Goal: Information Seeking & Learning: Learn about a topic

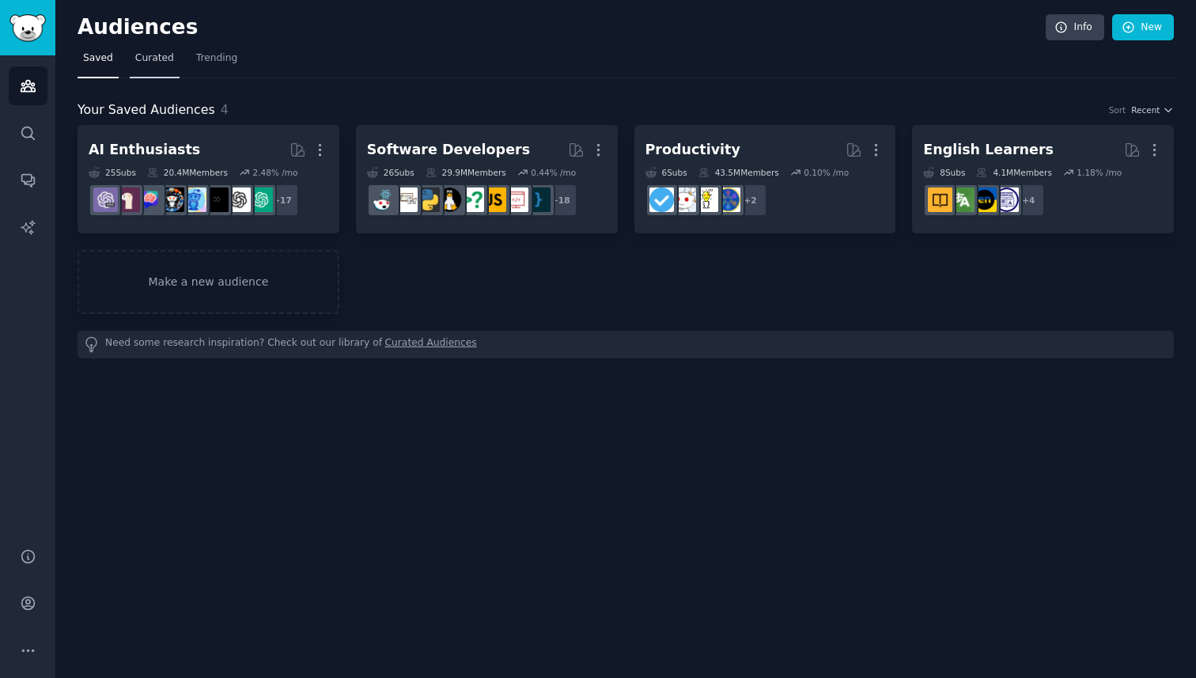
click at [166, 61] on span "Curated" at bounding box center [154, 58] width 39 height 14
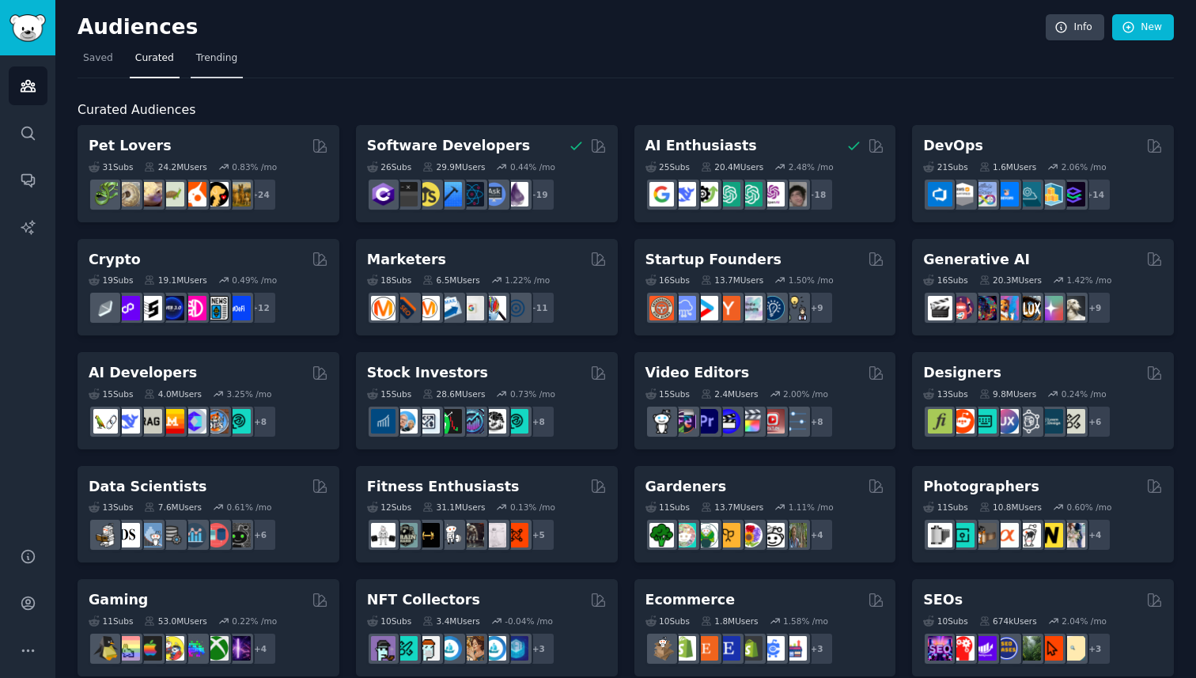
click at [207, 61] on span "Trending" at bounding box center [216, 58] width 41 height 14
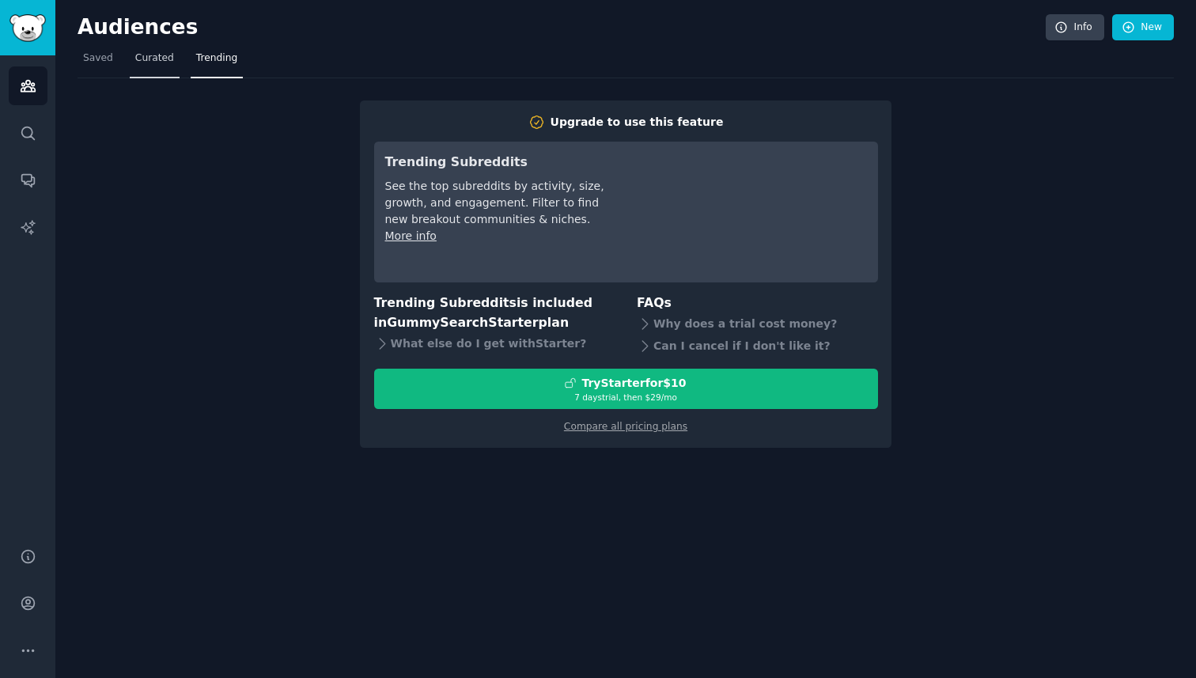
click at [155, 64] on span "Curated" at bounding box center [154, 58] width 39 height 14
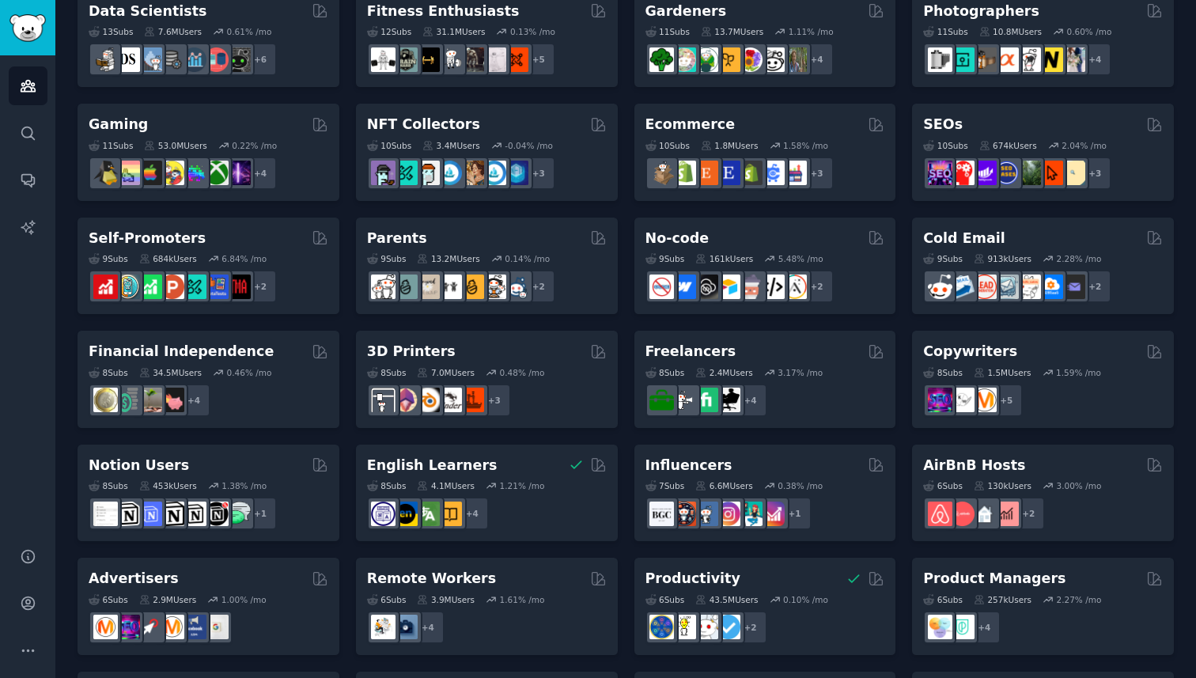
scroll to position [474, 0]
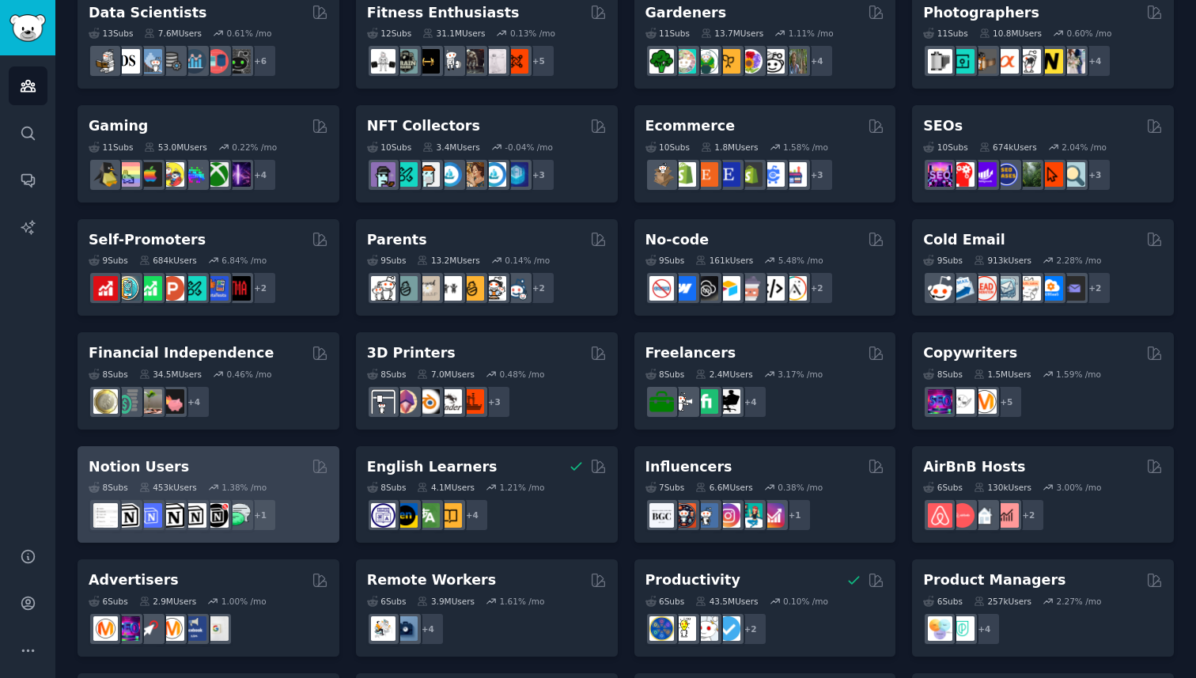
click at [194, 472] on div "Notion Users" at bounding box center [209, 467] width 240 height 20
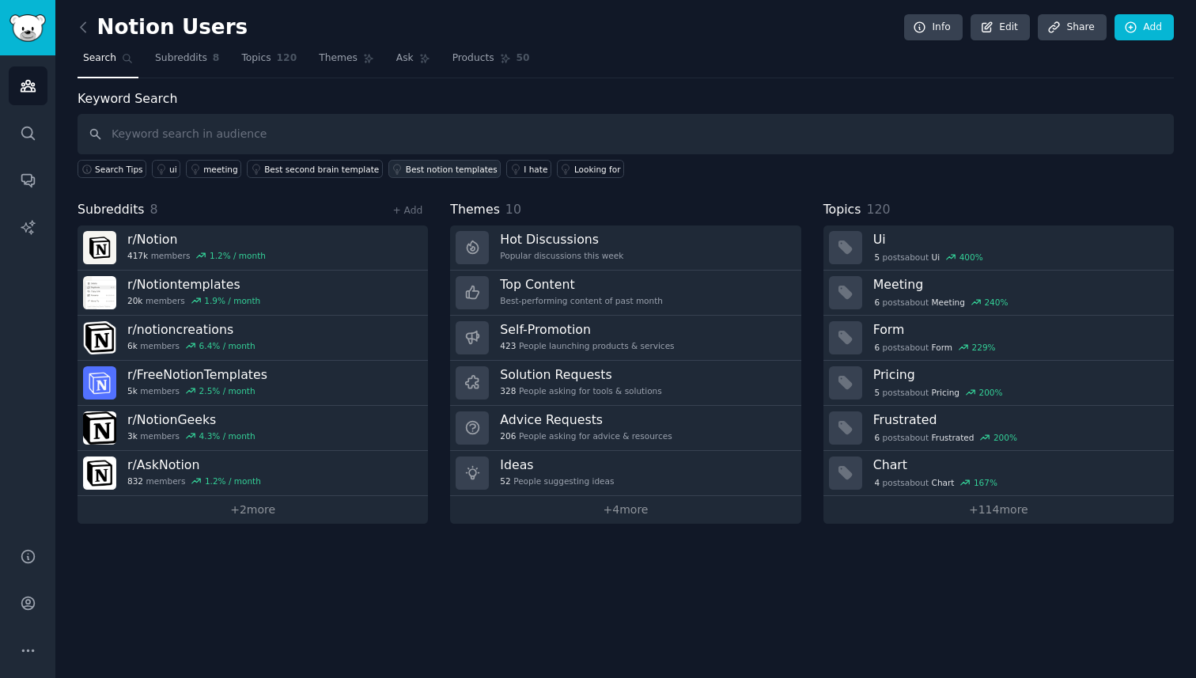
click at [445, 164] on div "Best notion templates" at bounding box center [452, 169] width 92 height 11
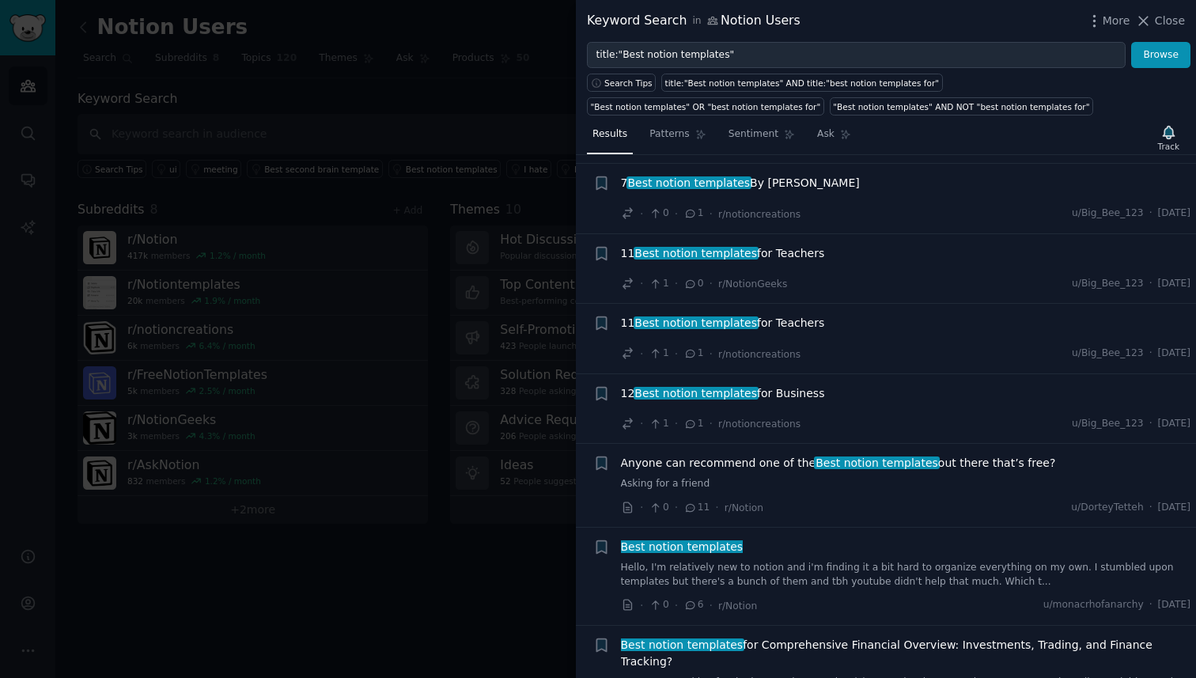
scroll to position [88, 0]
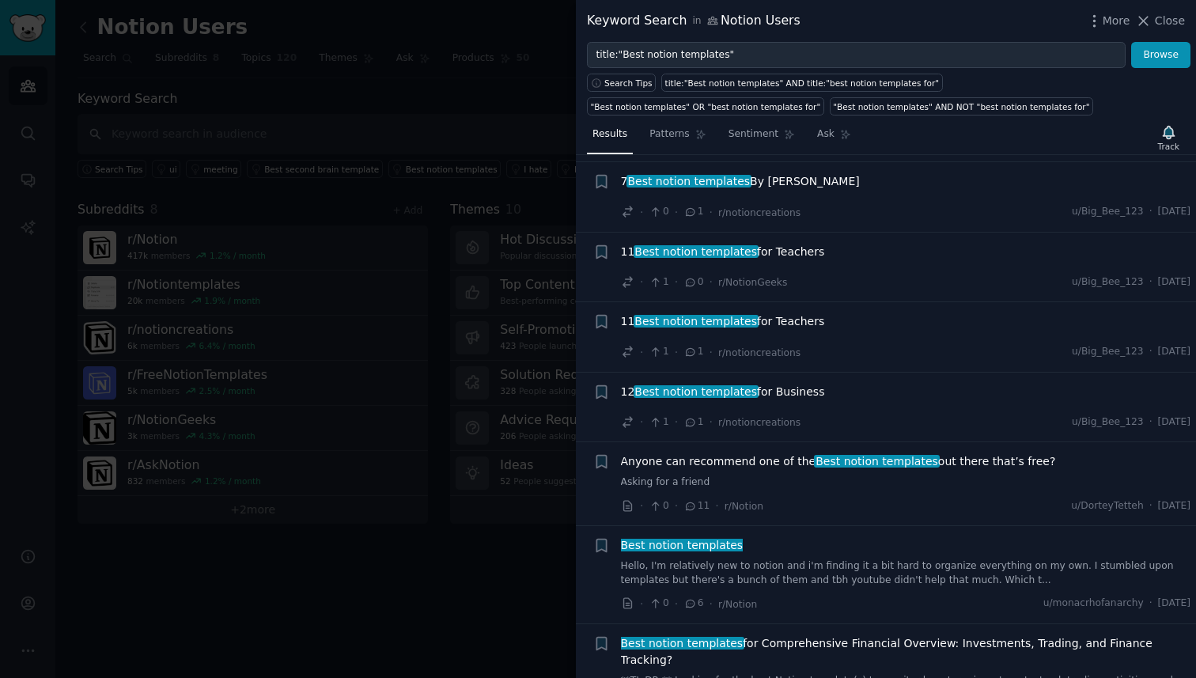
click at [683, 469] on span "Anyone can recommend one of the Best notion templates out there that’s free?" at bounding box center [838, 461] width 435 height 17
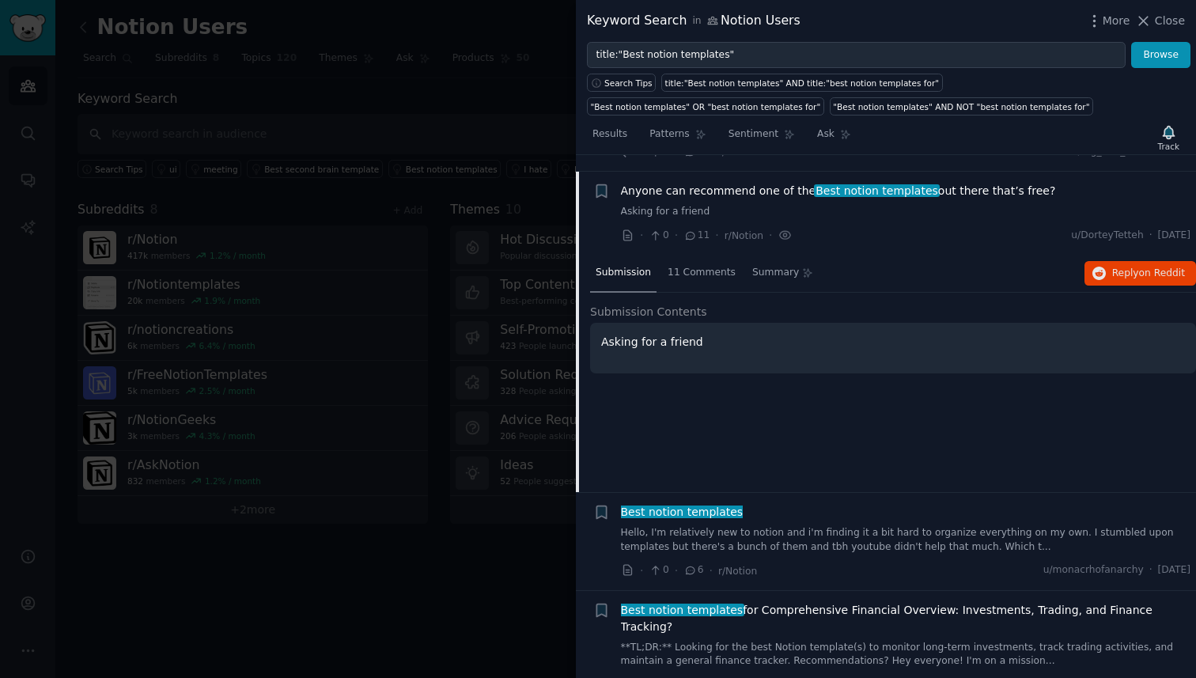
scroll to position [357, 0]
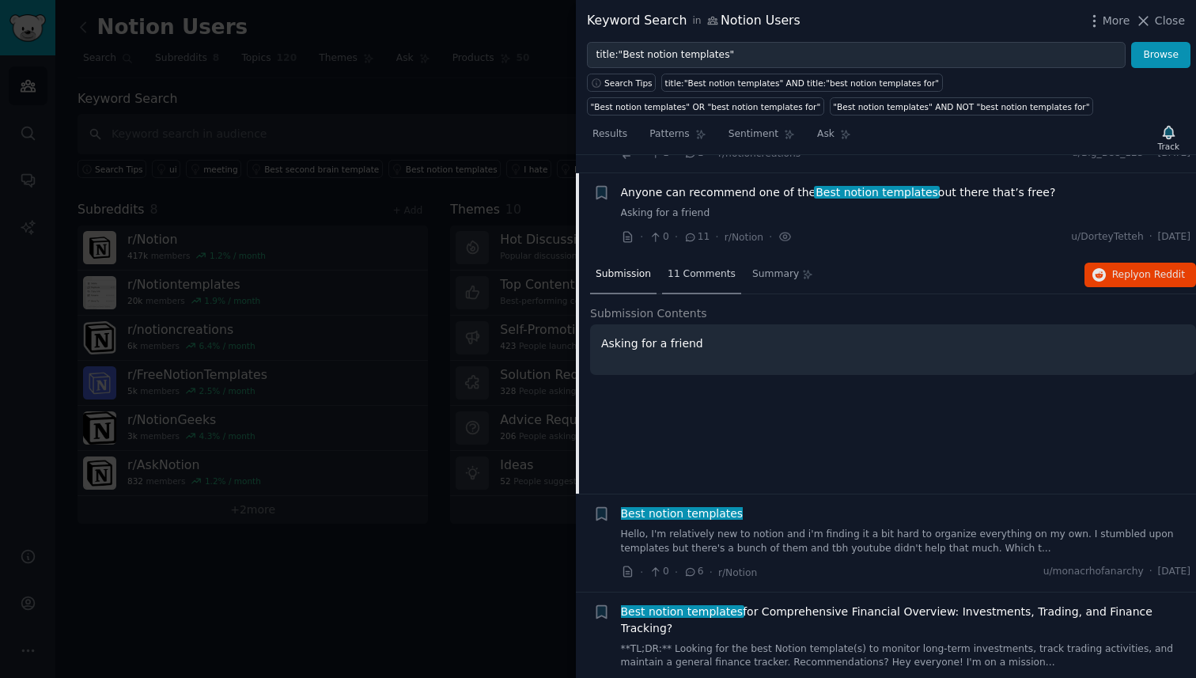
click at [692, 263] on div "11 Comments" at bounding box center [701, 275] width 79 height 38
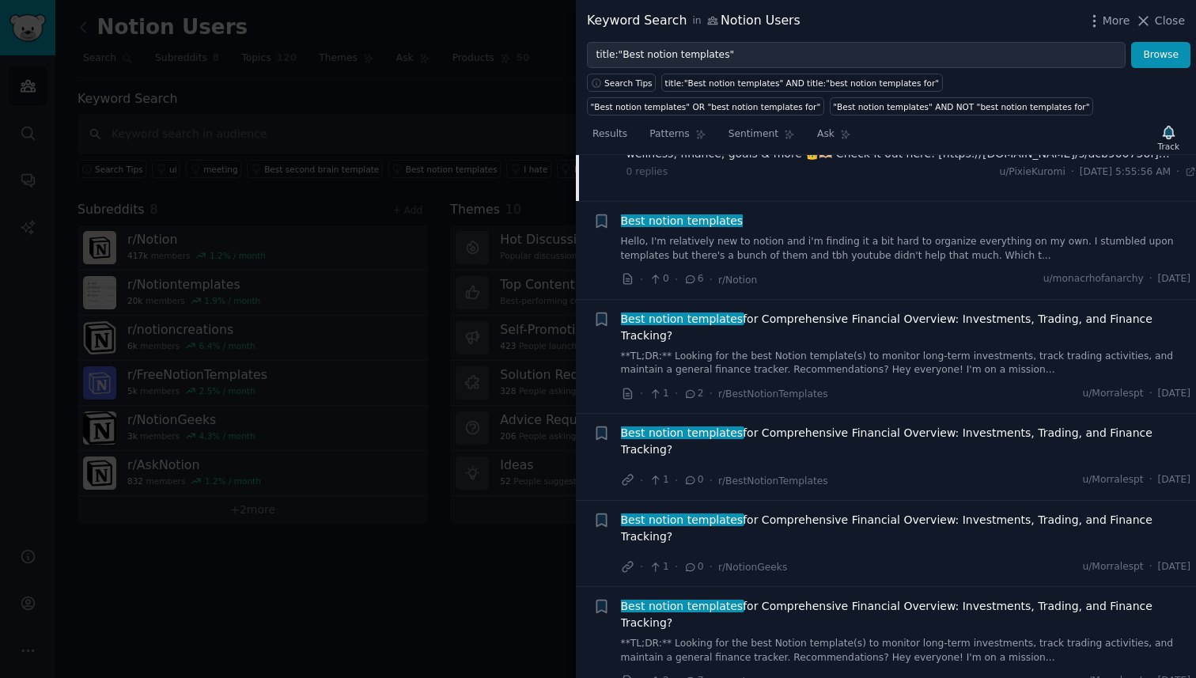
scroll to position [828, 0]
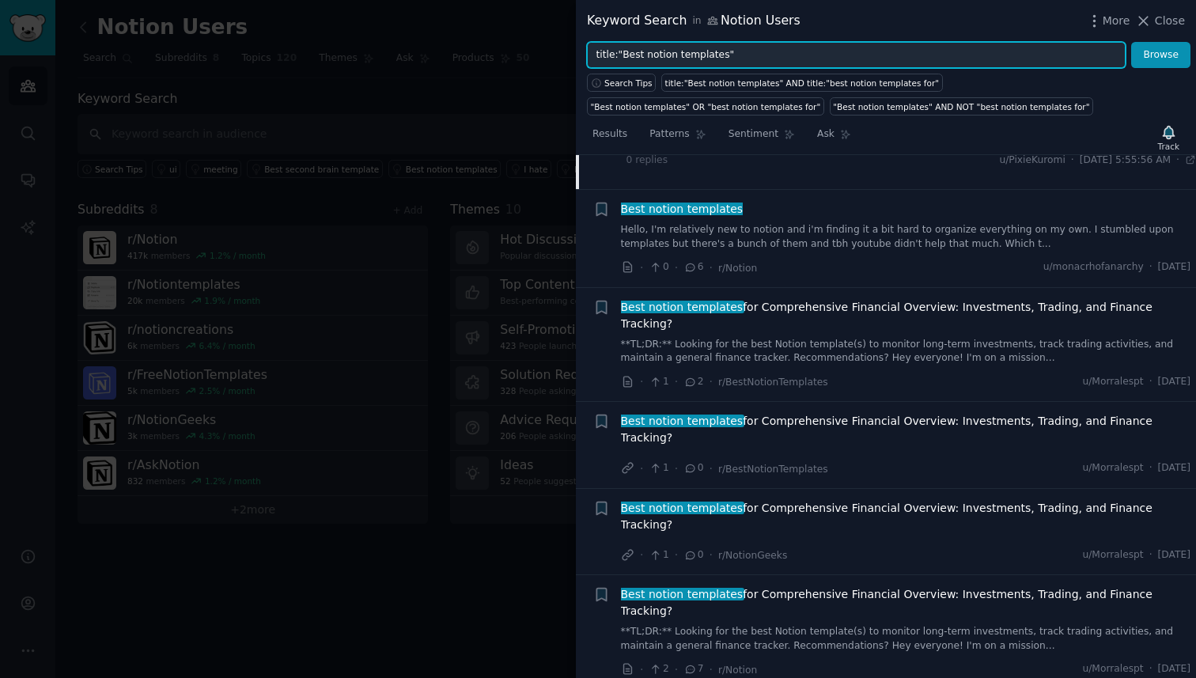
drag, startPoint x: 741, startPoint y: 56, endPoint x: 575, endPoint y: 45, distance: 166.5
click at [576, 45] on div "title:"Best notion templates" Browse" at bounding box center [886, 55] width 620 height 27
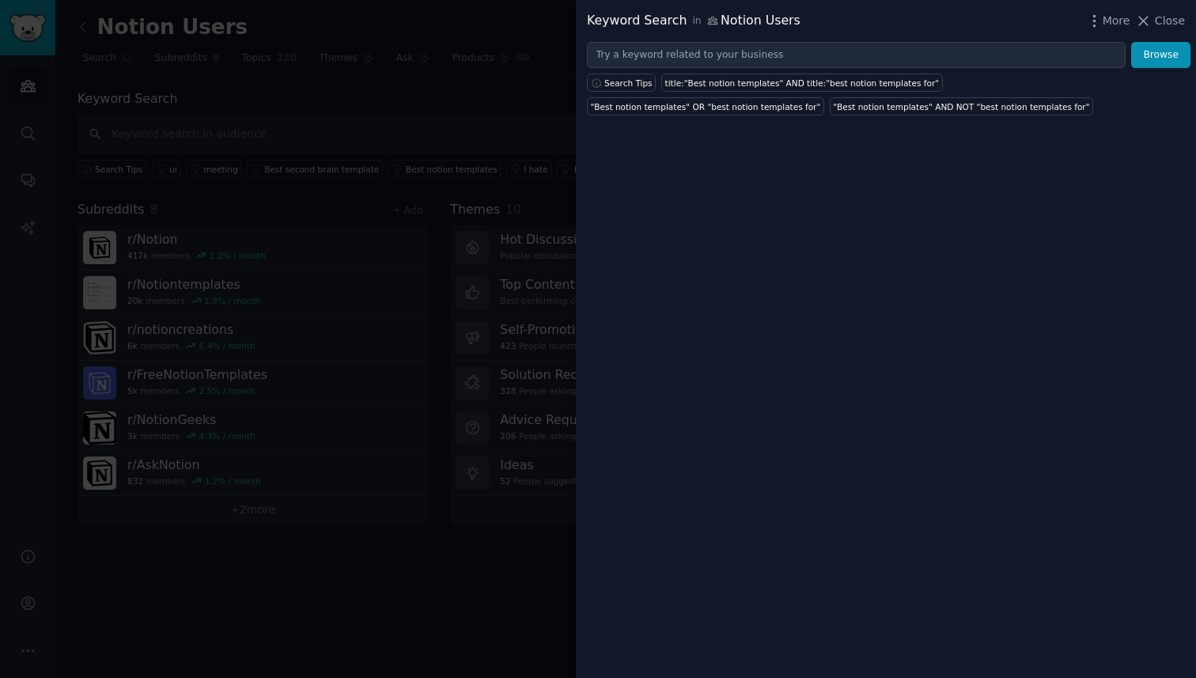
click at [395, 184] on div at bounding box center [598, 339] width 1196 height 678
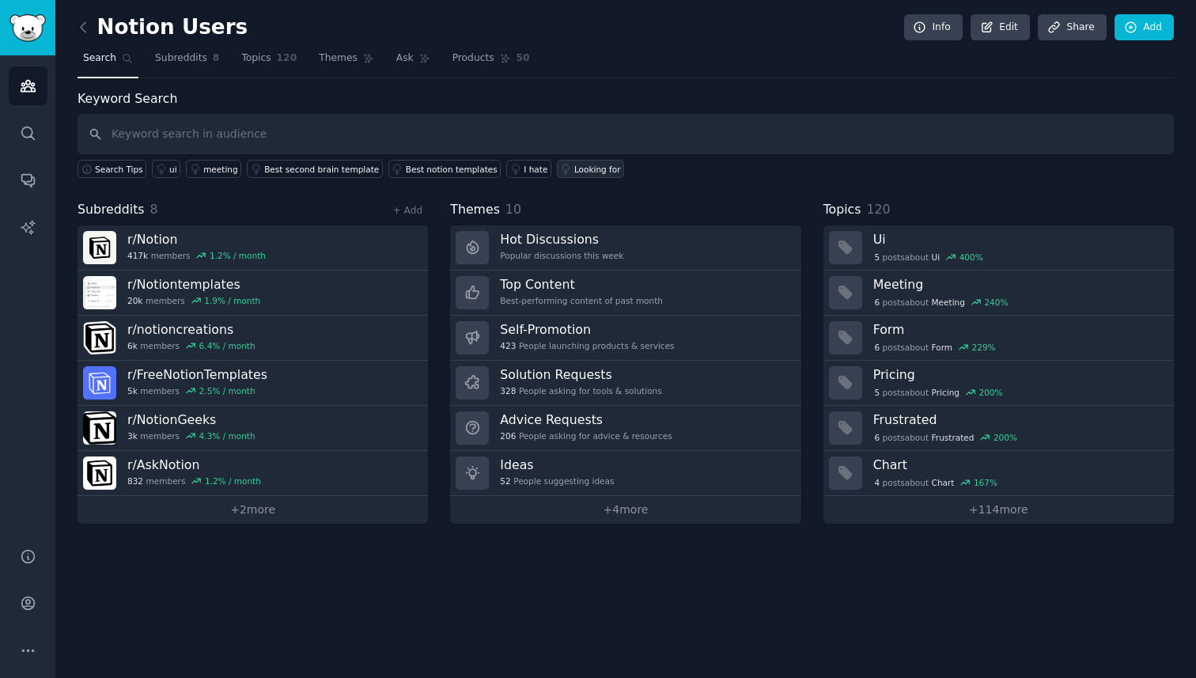
click at [572, 161] on link "Looking for" at bounding box center [590, 169] width 67 height 18
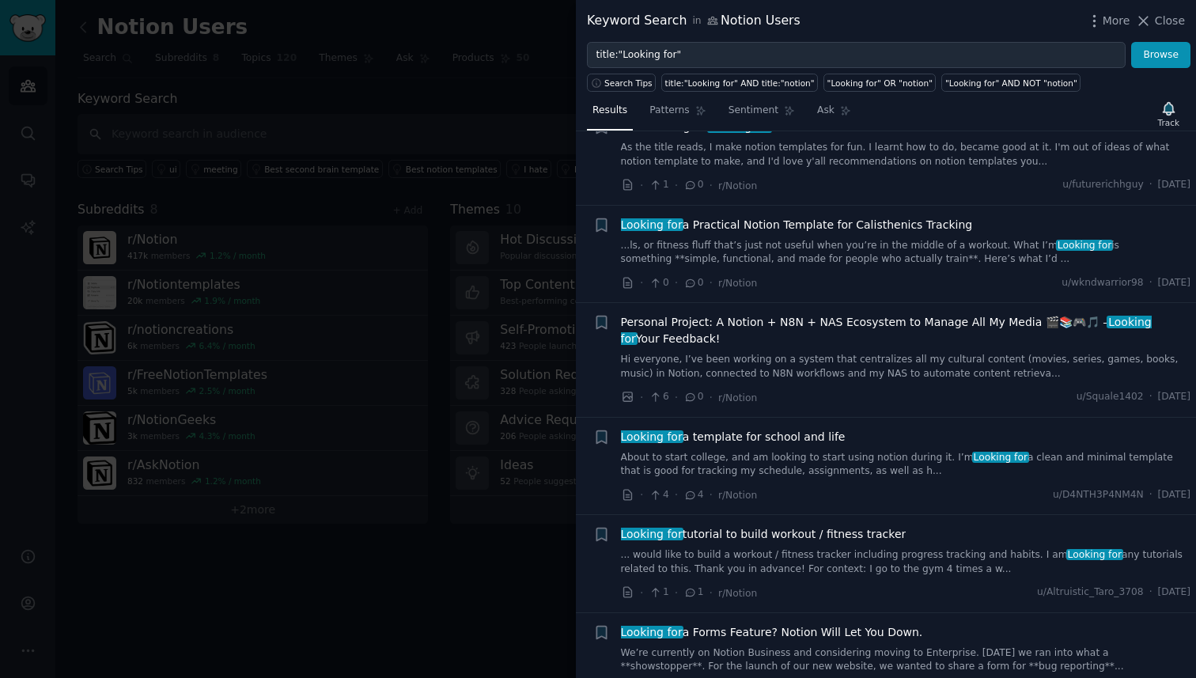
scroll to position [150, 0]
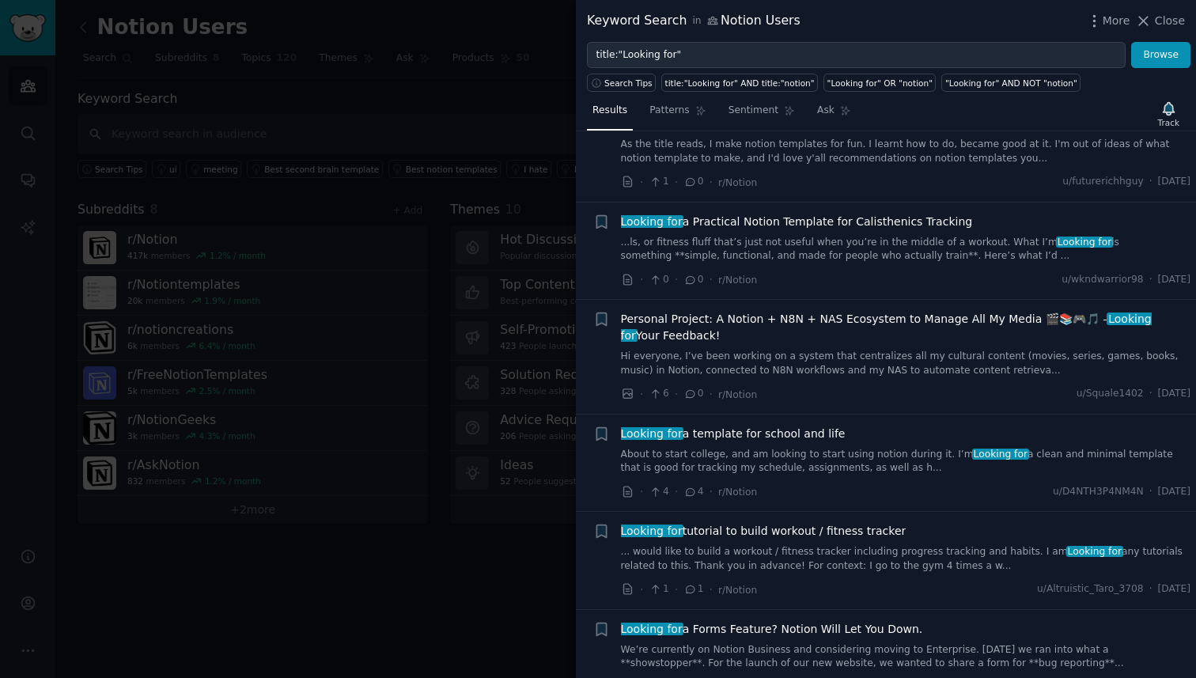
click at [698, 483] on div "Looking for a template for school and life About to start college, and am looki…" at bounding box center [906, 463] width 570 height 75
click at [698, 455] on link "About to start college, and am looking to start using notion during it. I’m Loo…" at bounding box center [906, 462] width 570 height 28
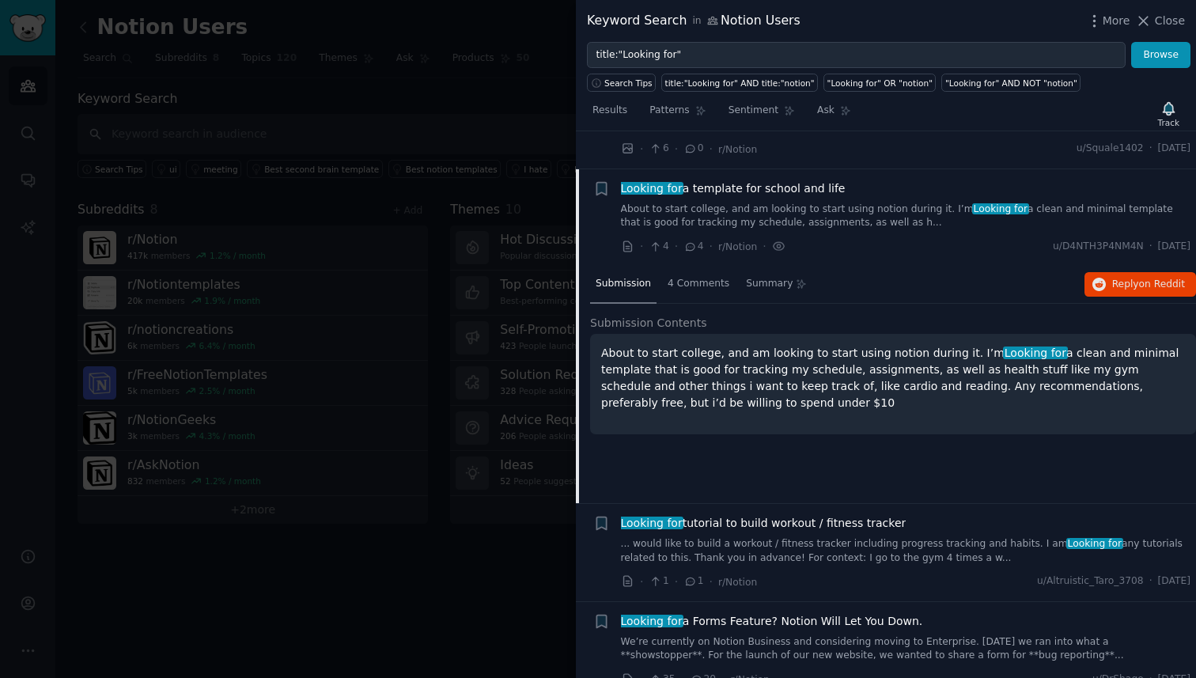
scroll to position [432, 0]
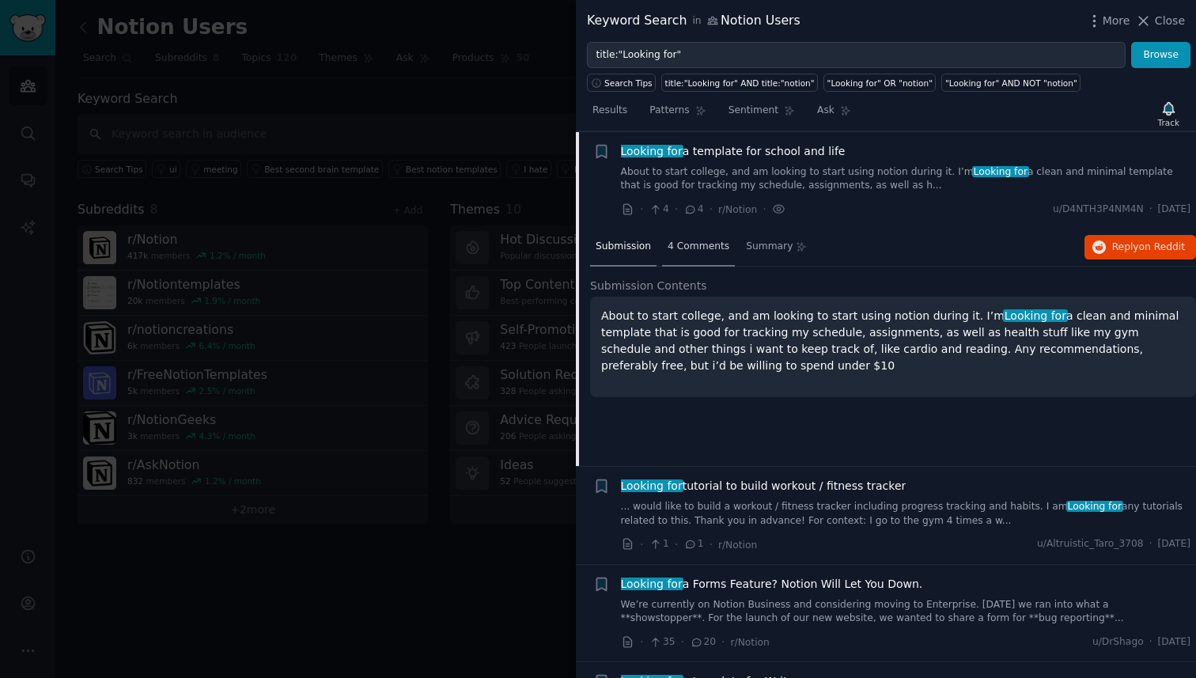
click at [701, 263] on div "4 Comments" at bounding box center [698, 248] width 73 height 38
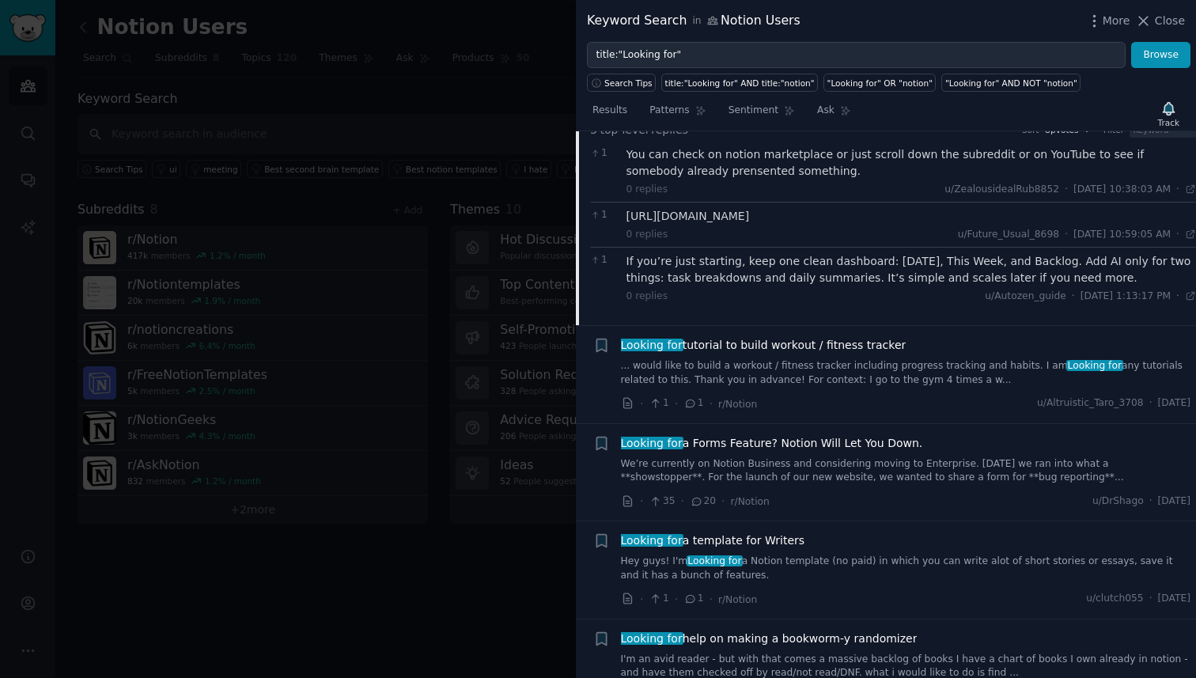
scroll to position [589, 0]
click at [718, 466] on link "We’re currently on Notion Business and considering moving to Enterprise. [DATE]…" at bounding box center [906, 470] width 570 height 28
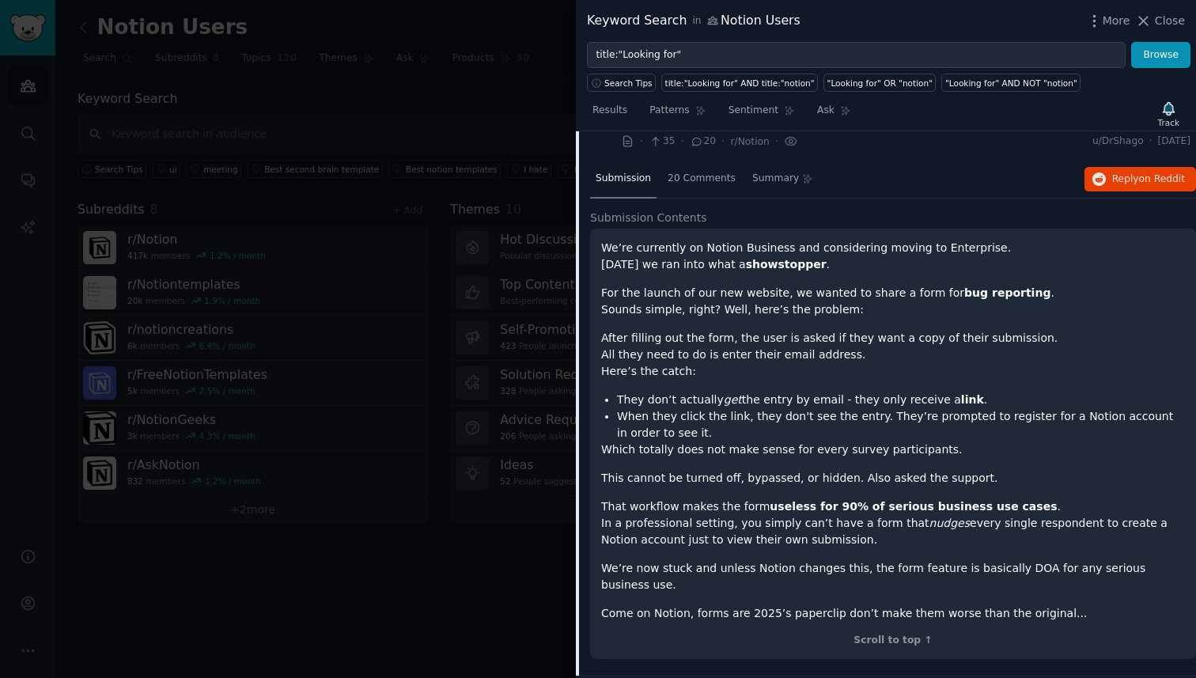
scroll to position [687, 0]
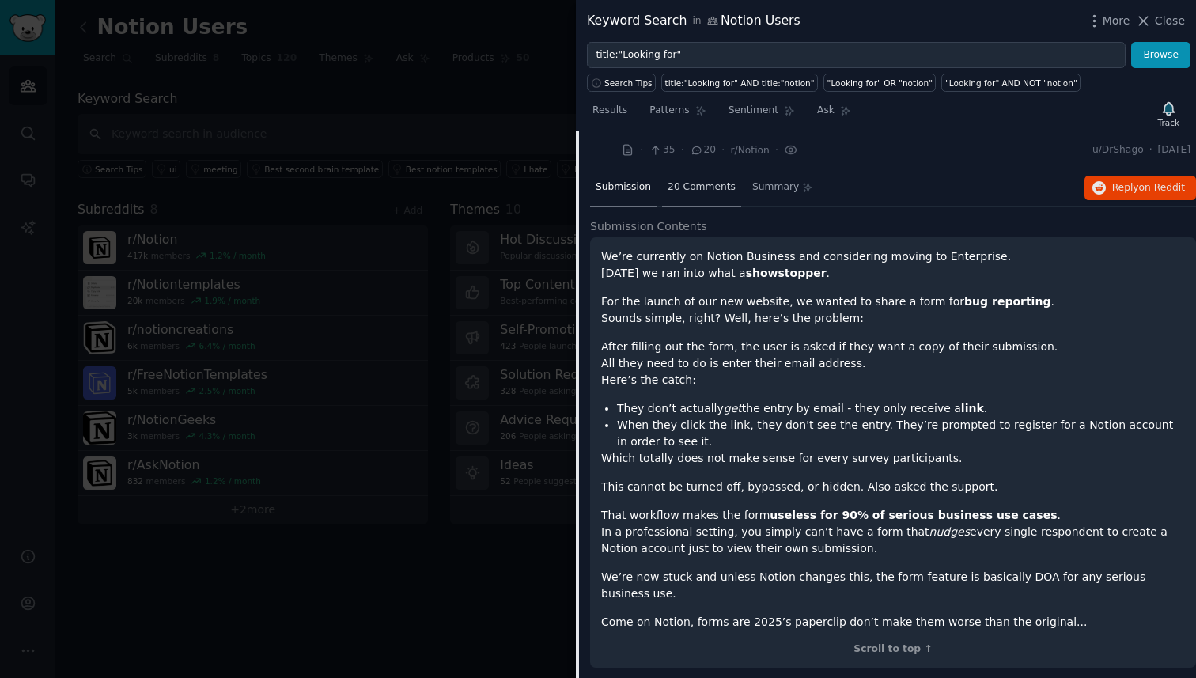
click at [685, 180] on span "20 Comments" at bounding box center [702, 187] width 68 height 14
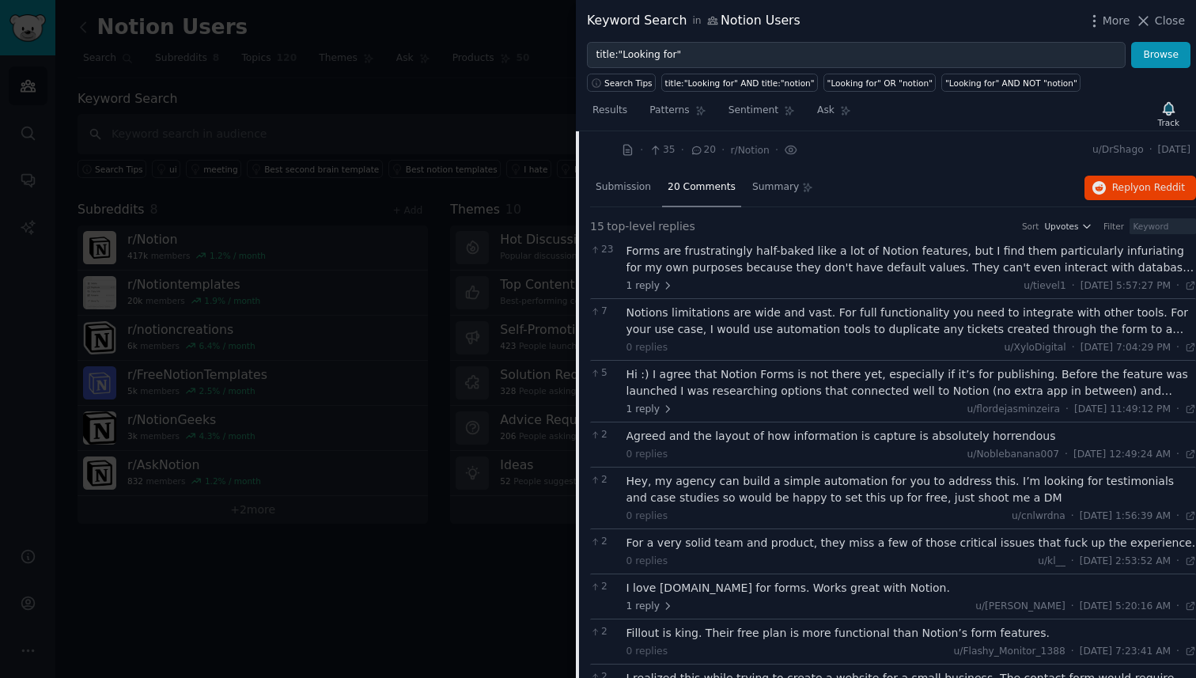
click at [805, 380] on div "Hi :) I agree that Notion Forms is not there yet, especially if it’s for publis…" at bounding box center [912, 382] width 570 height 33
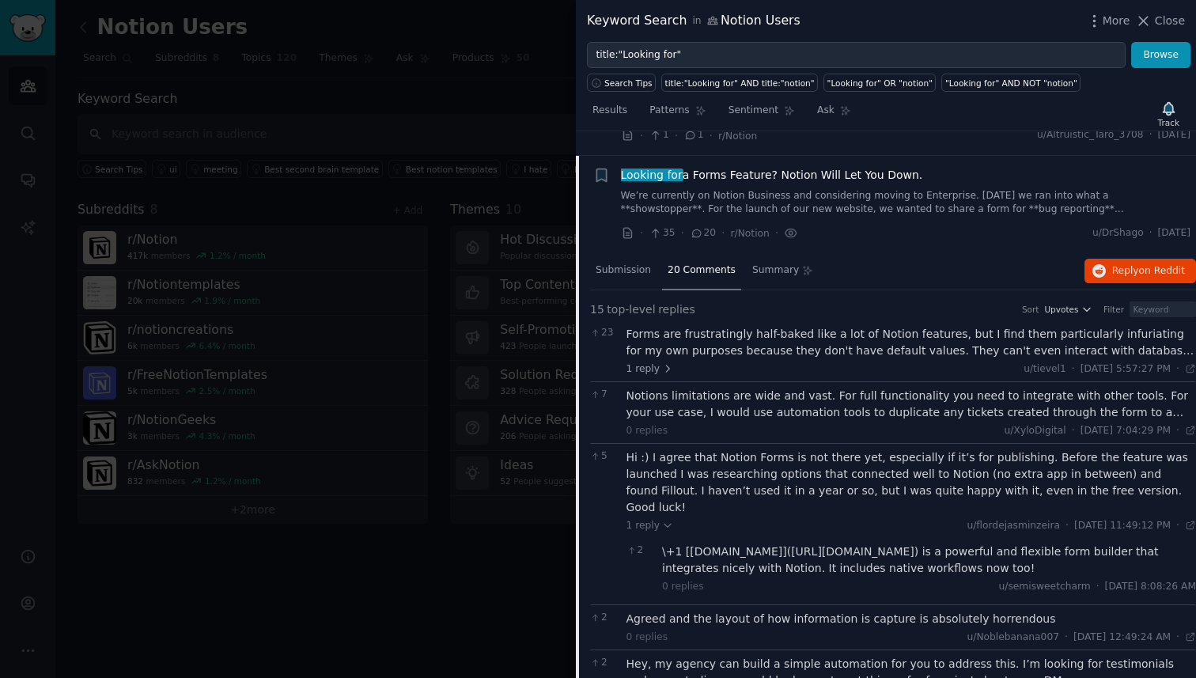
scroll to position [603, 0]
click at [1102, 268] on icon "button" at bounding box center [1100, 272] width 14 height 14
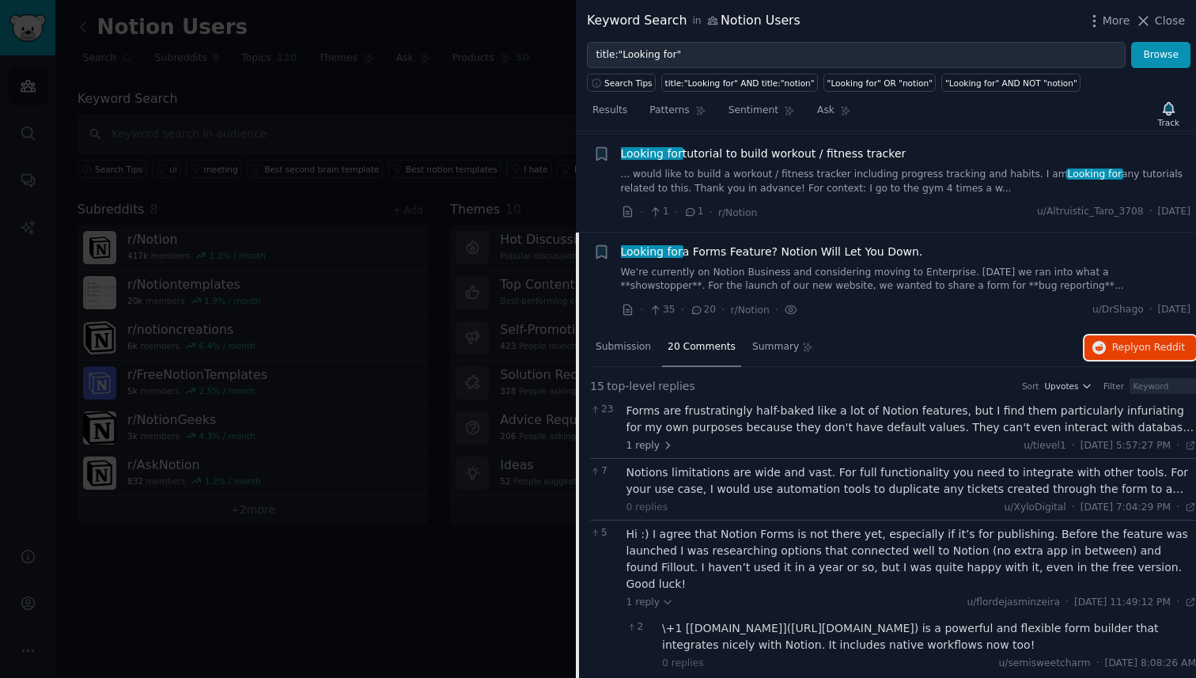
scroll to position [525, 0]
click at [756, 257] on span "Looking for a Forms Feature? Notion Will Let You Down." at bounding box center [772, 253] width 302 height 17
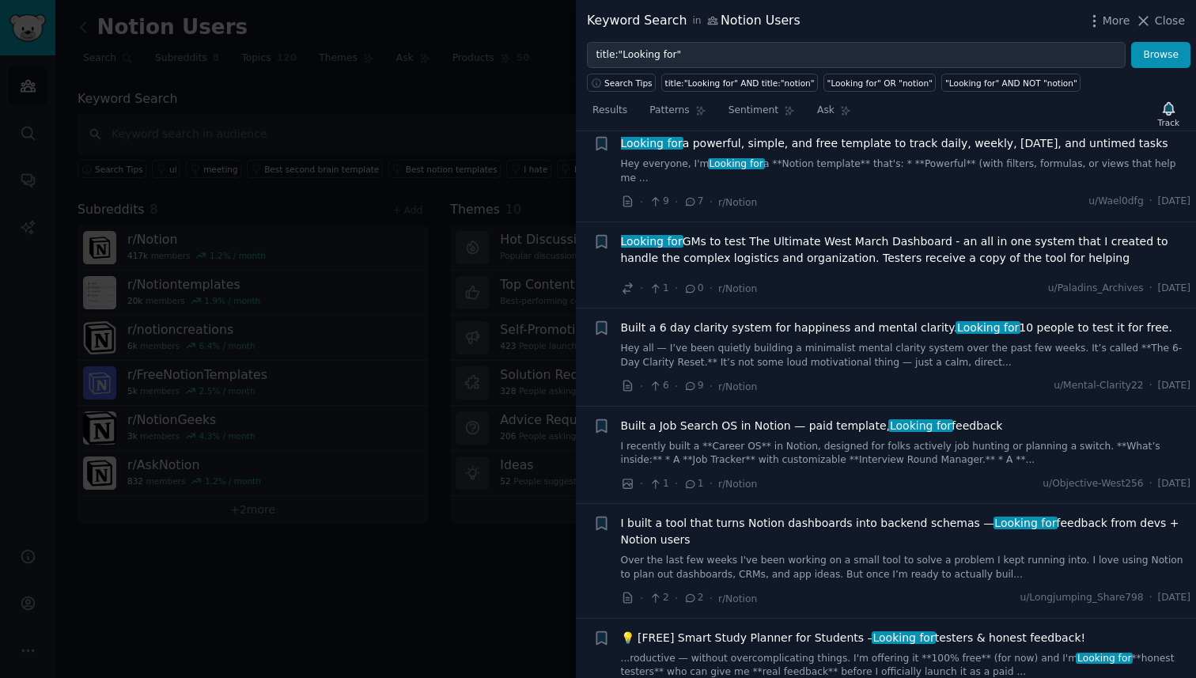
scroll to position [1158, 0]
click at [434, 339] on div at bounding box center [598, 339] width 1196 height 678
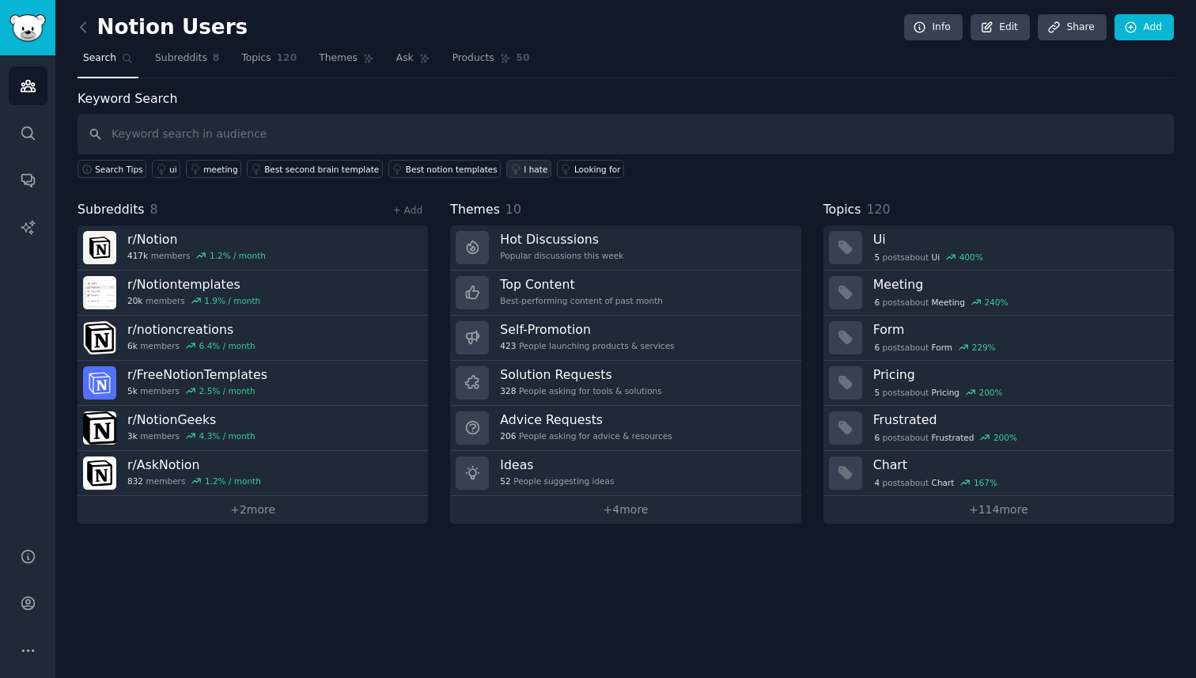
click at [524, 165] on div "I hate" at bounding box center [536, 169] width 24 height 11
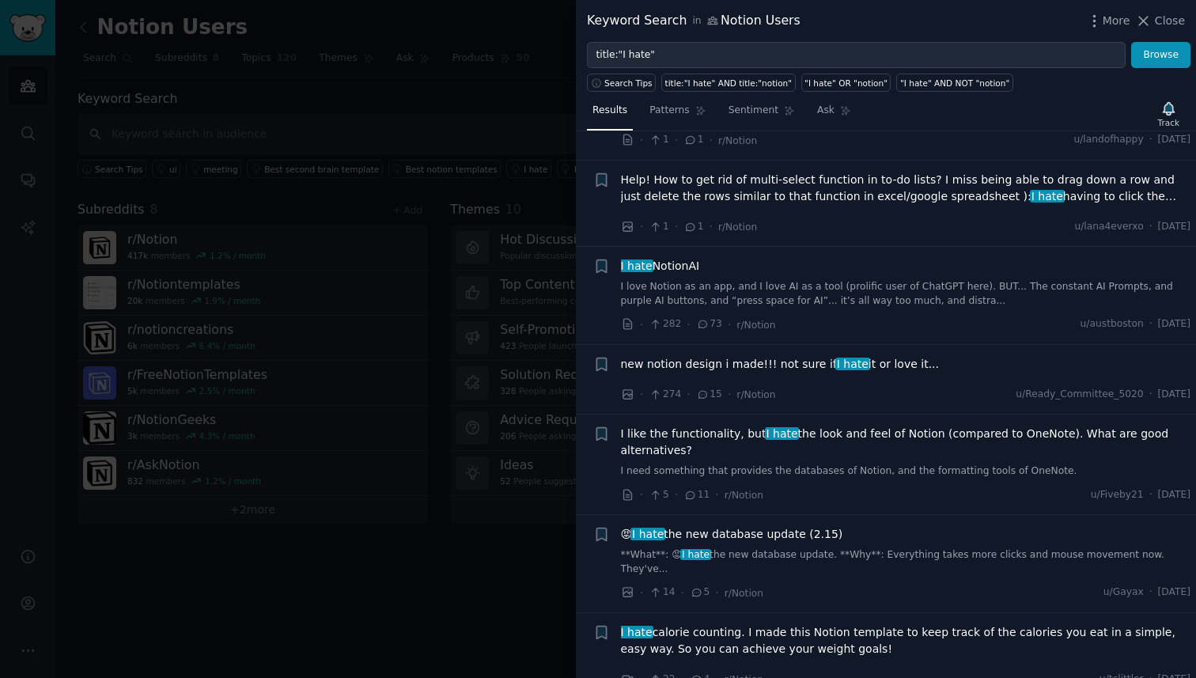
scroll to position [467, 0]
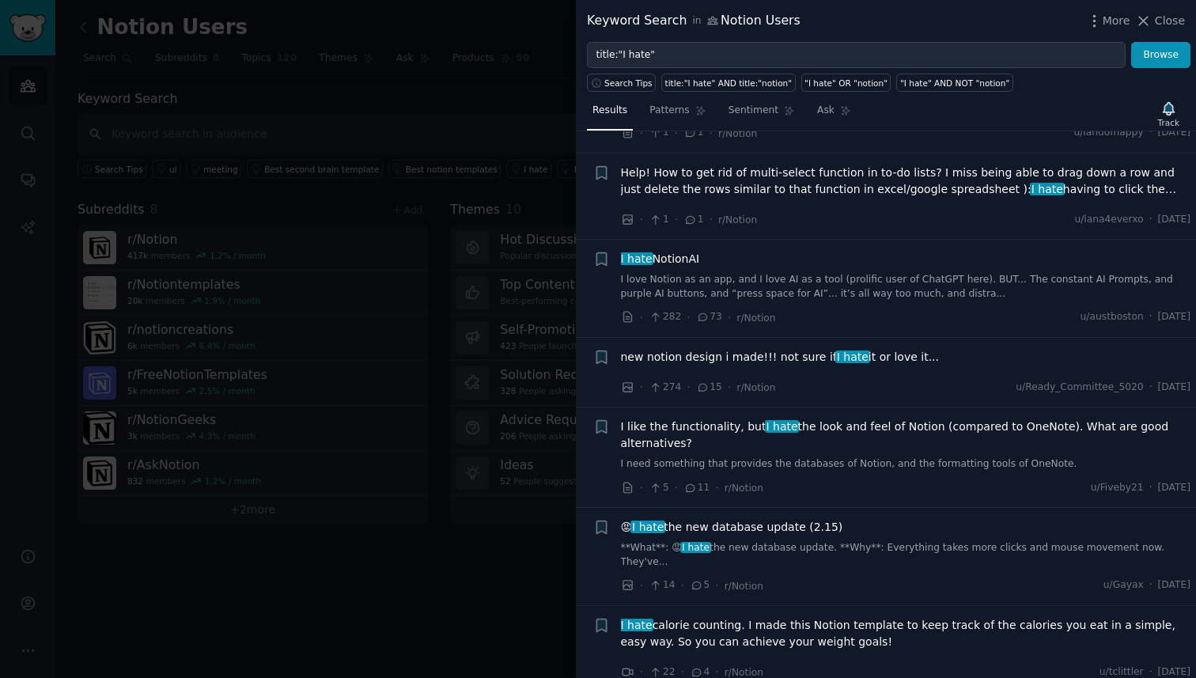
click at [715, 355] on span "new notion design i made!!! not sure if I hate it or love it..." at bounding box center [780, 357] width 319 height 17
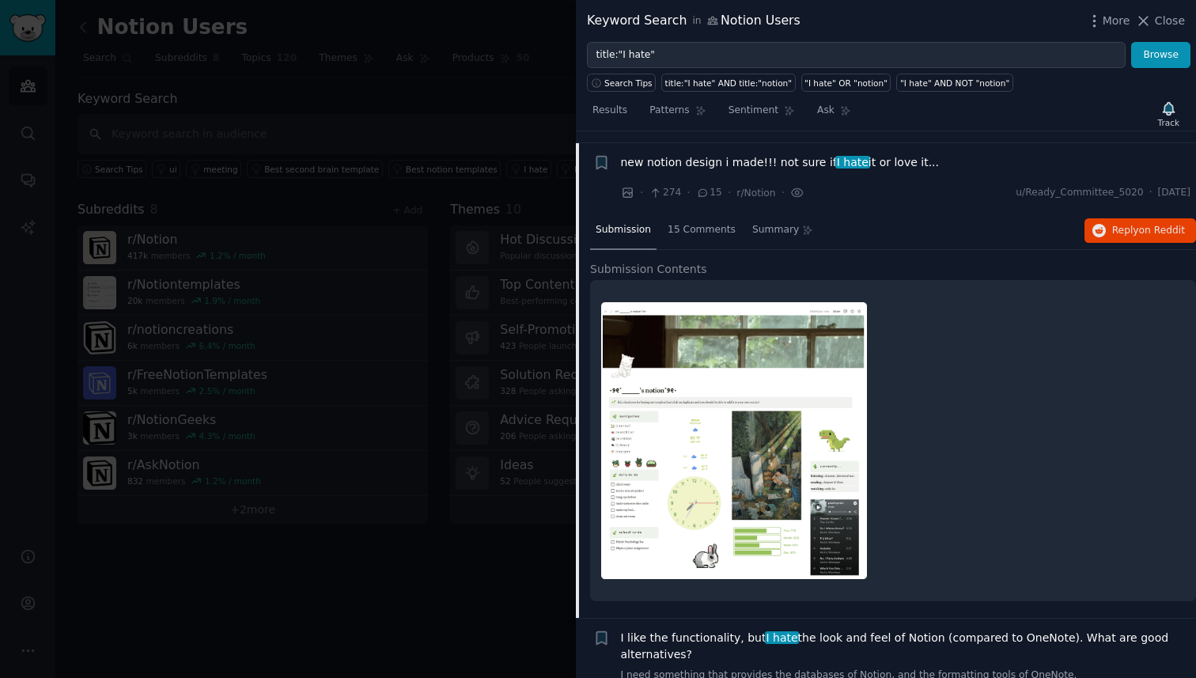
scroll to position [673, 0]
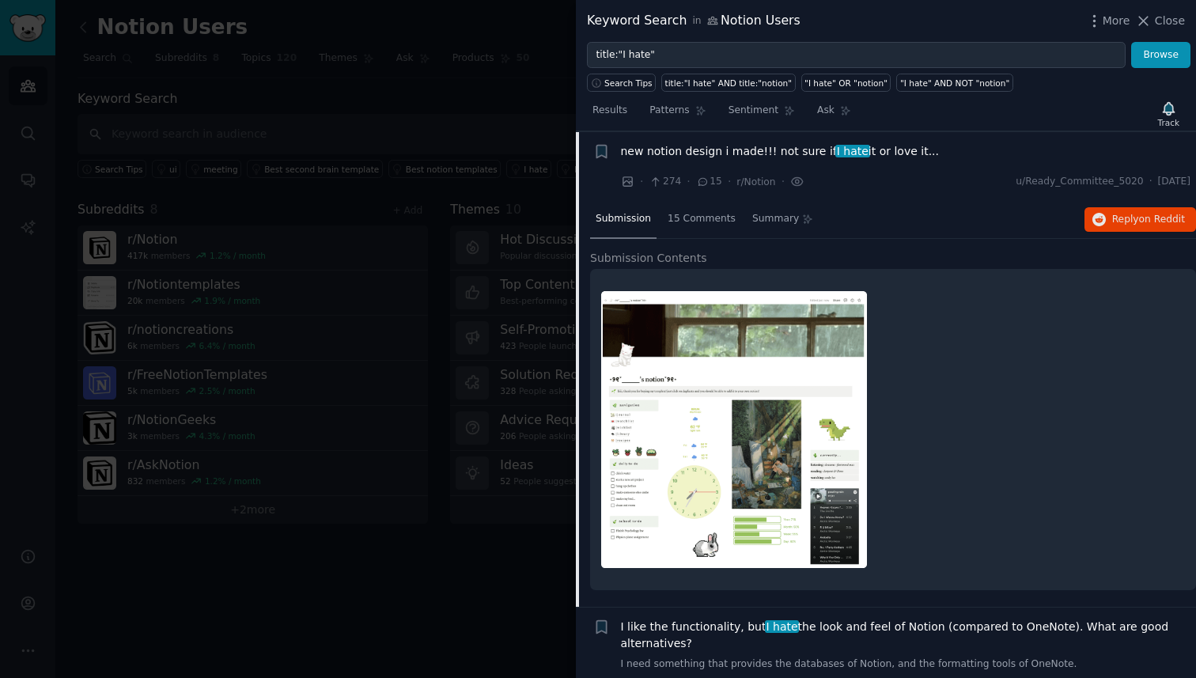
click at [710, 153] on span "new notion design i made!!! not sure if I hate it or love it..." at bounding box center [780, 151] width 319 height 17
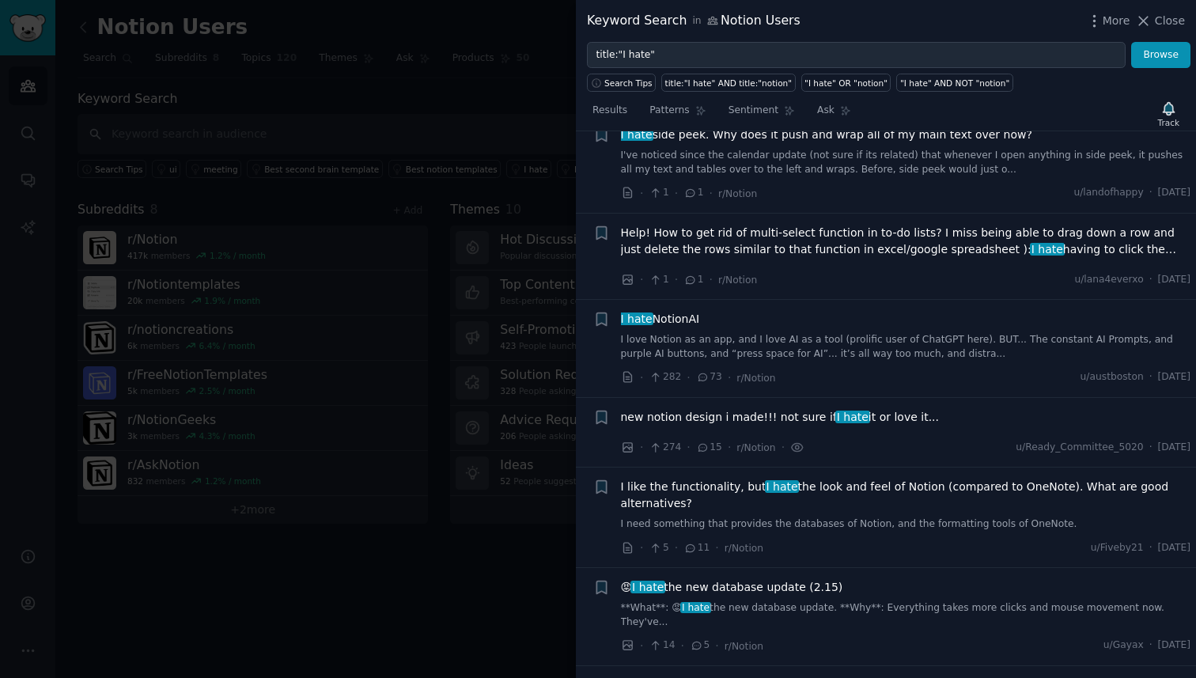
scroll to position [467, 0]
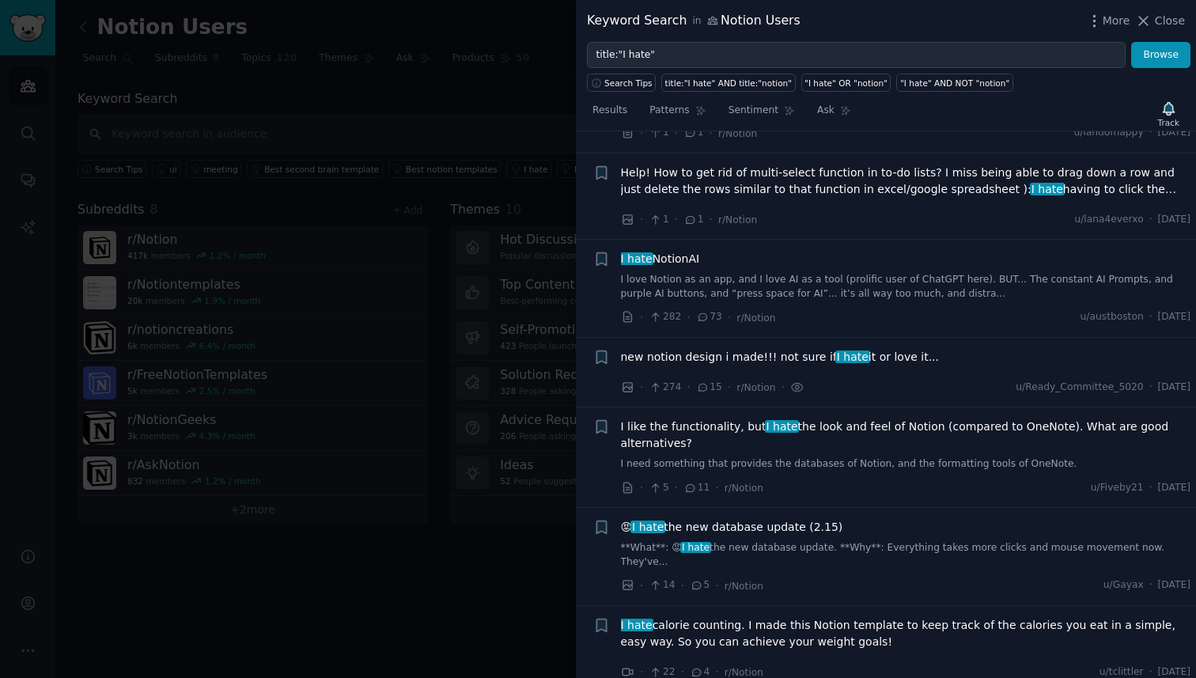
click at [433, 510] on div at bounding box center [598, 339] width 1196 height 678
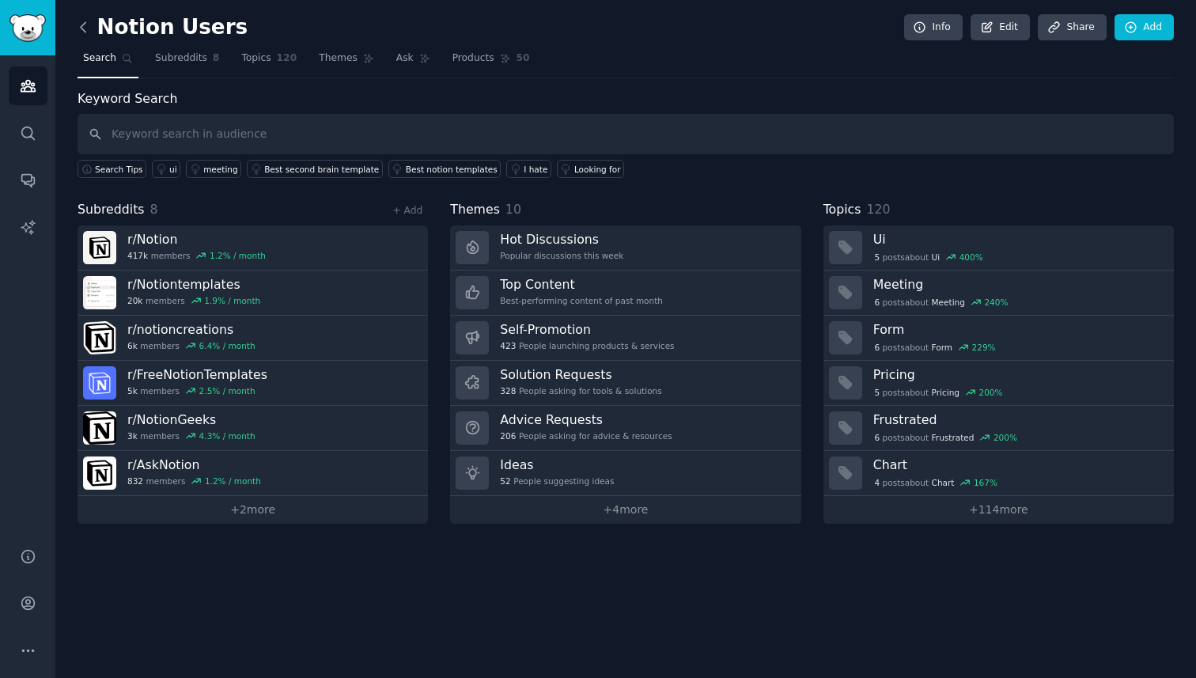
click at [89, 23] on icon at bounding box center [83, 27] width 17 height 17
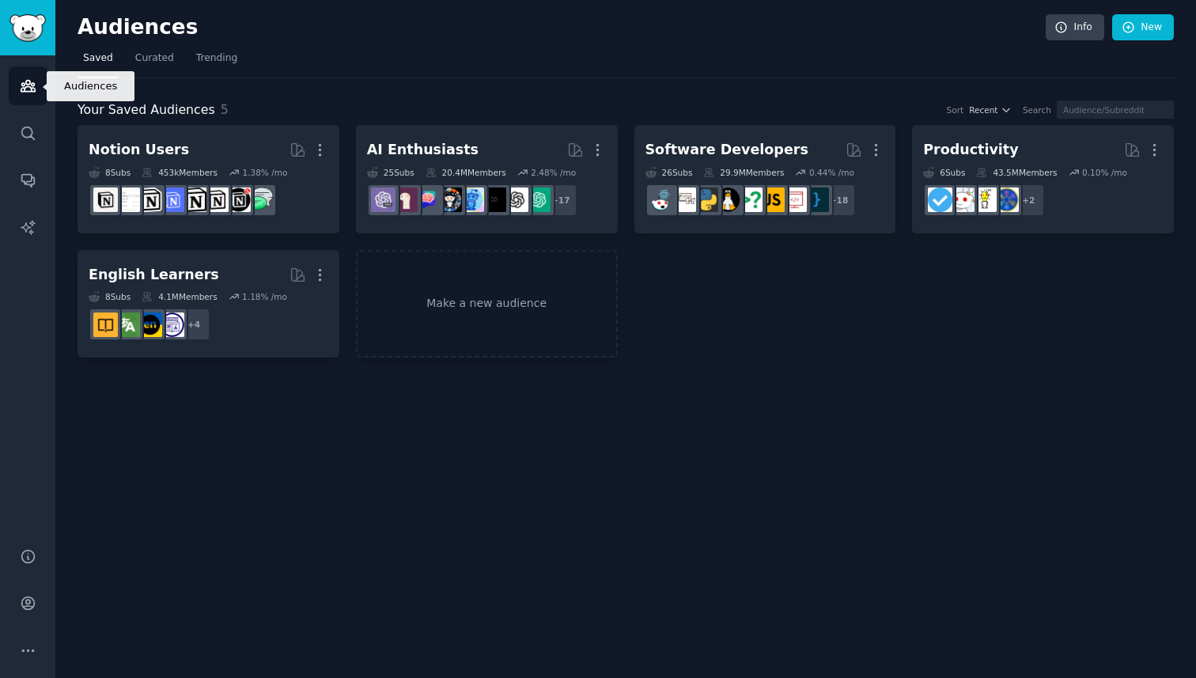
click at [40, 86] on link "Audiences" at bounding box center [28, 85] width 39 height 39
click at [35, 14] on img "Sidebar" at bounding box center [27, 28] width 36 height 28
click at [570, 59] on nav "Saved Curated Trending" at bounding box center [626, 62] width 1097 height 32
click at [419, 265] on link "Make a new audience" at bounding box center [487, 304] width 262 height 108
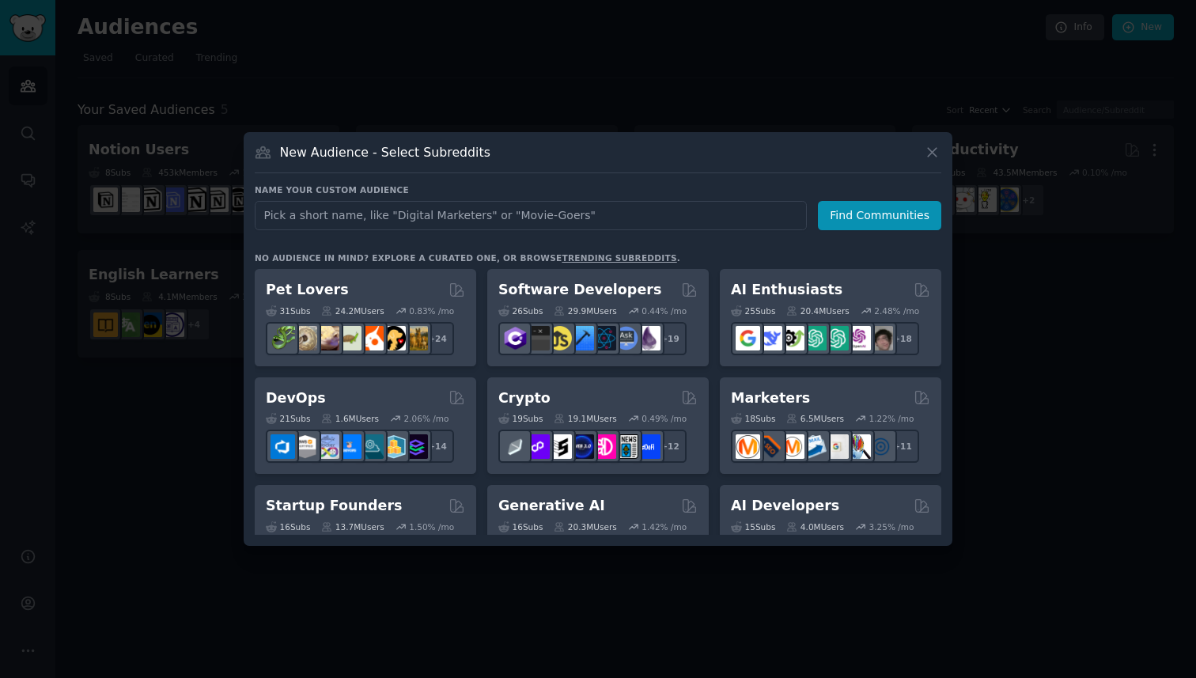
type input "i"
type input "digital marketers"
click at [893, 215] on button "Find Communities" at bounding box center [879, 215] width 123 height 29
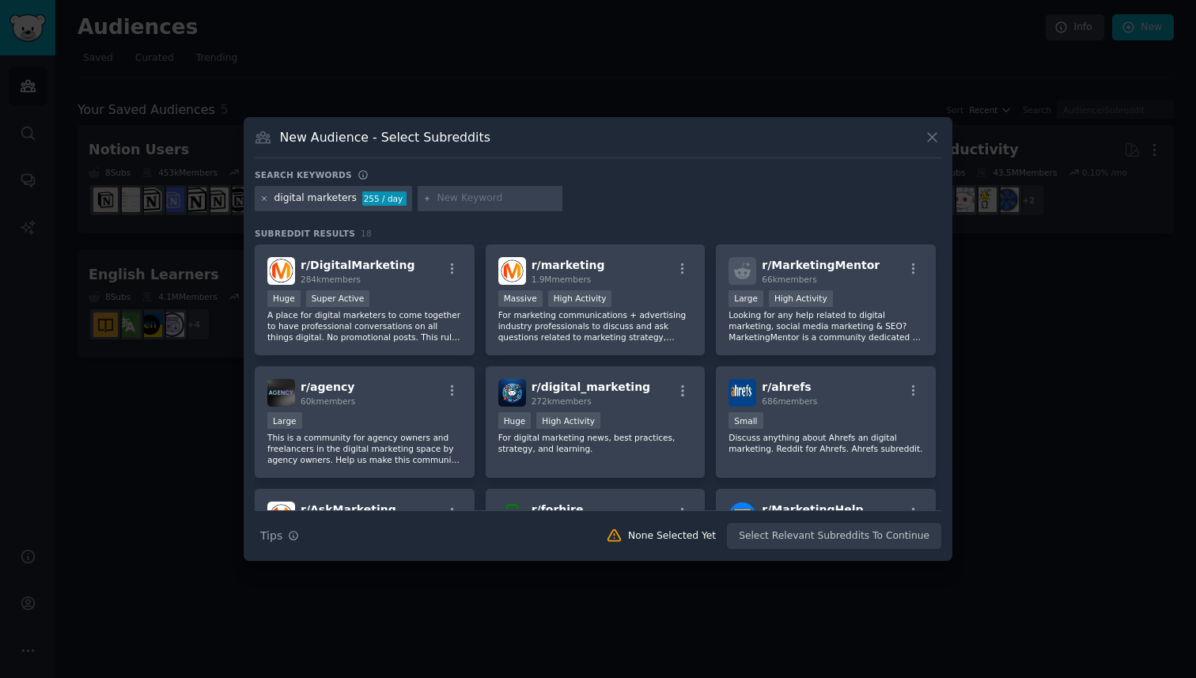
click at [263, 201] on icon at bounding box center [264, 199] width 9 height 9
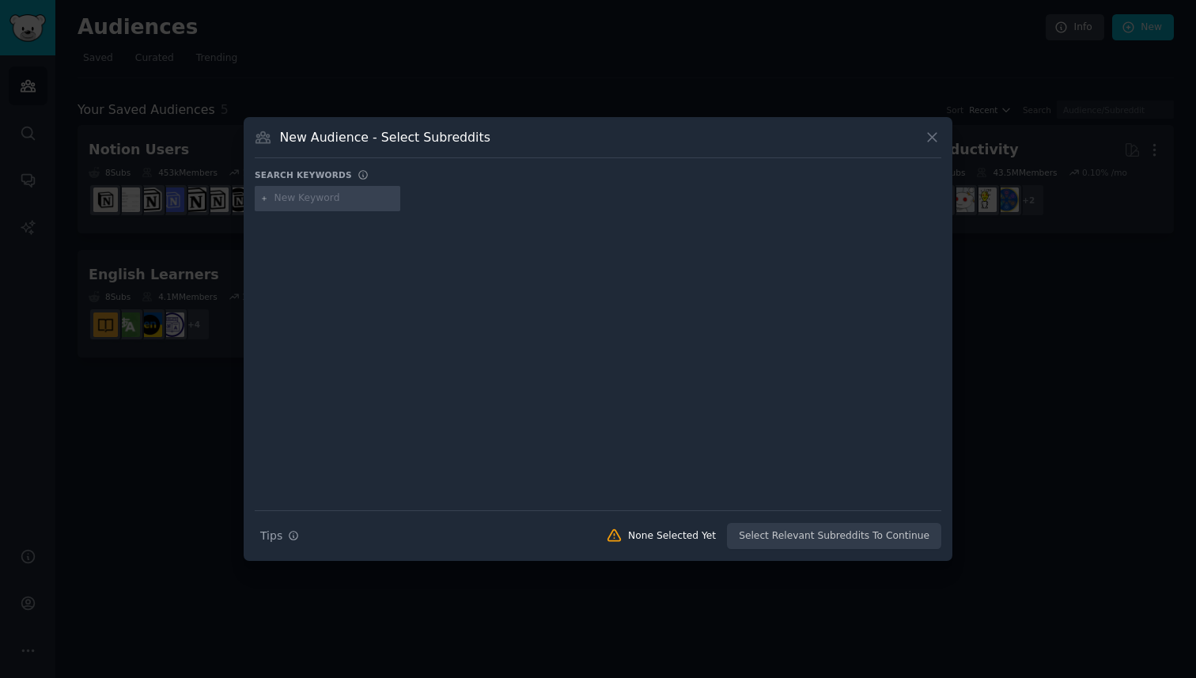
click at [290, 195] on input "text" at bounding box center [335, 198] width 120 height 14
click at [160, 379] on div at bounding box center [598, 339] width 1196 height 678
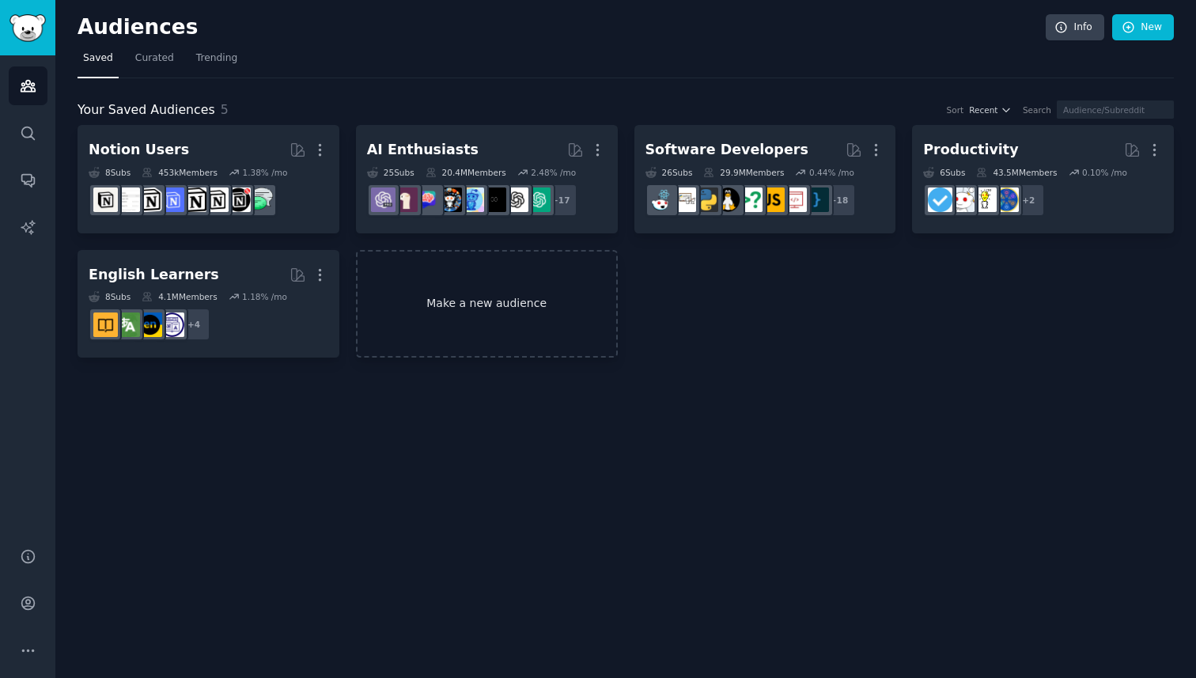
click at [442, 294] on link "Make a new audience" at bounding box center [487, 304] width 262 height 108
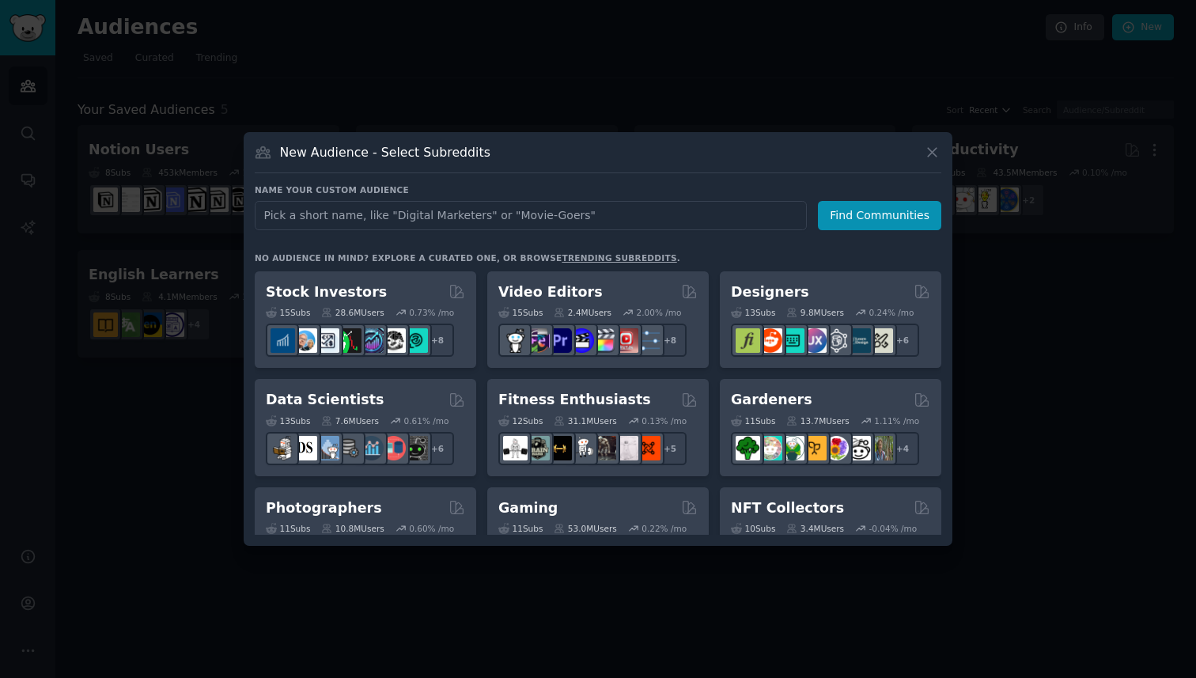
scroll to position [339, 0]
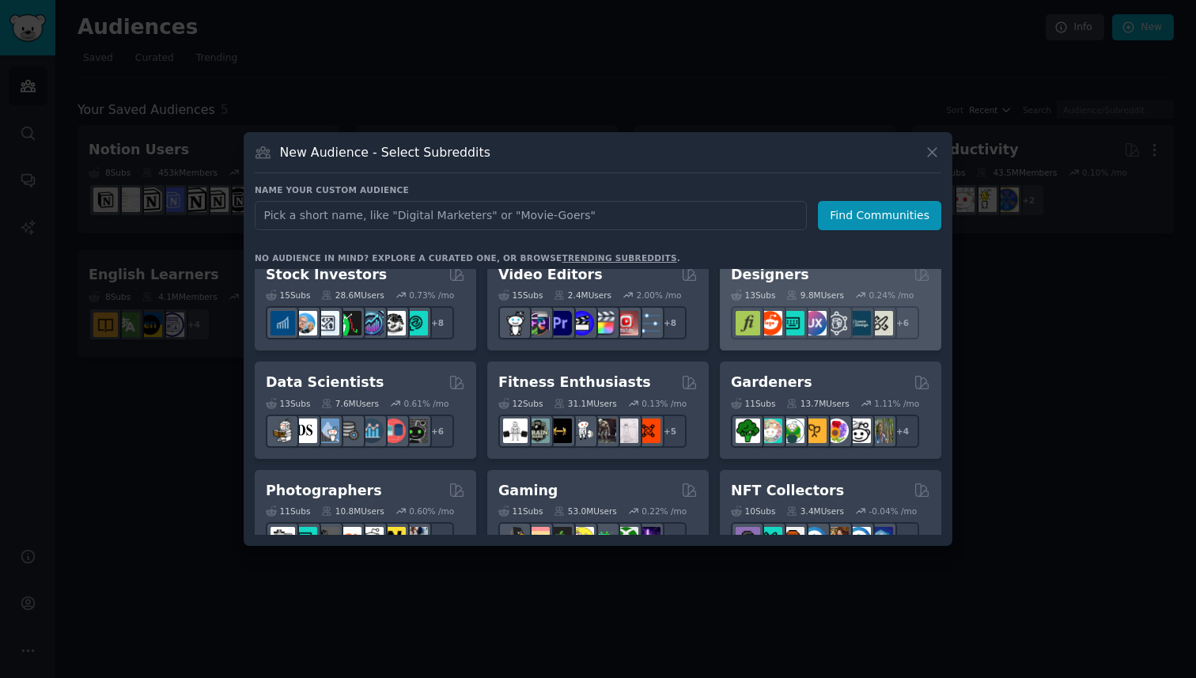
click at [812, 278] on div "Designers" at bounding box center [830, 275] width 199 height 20
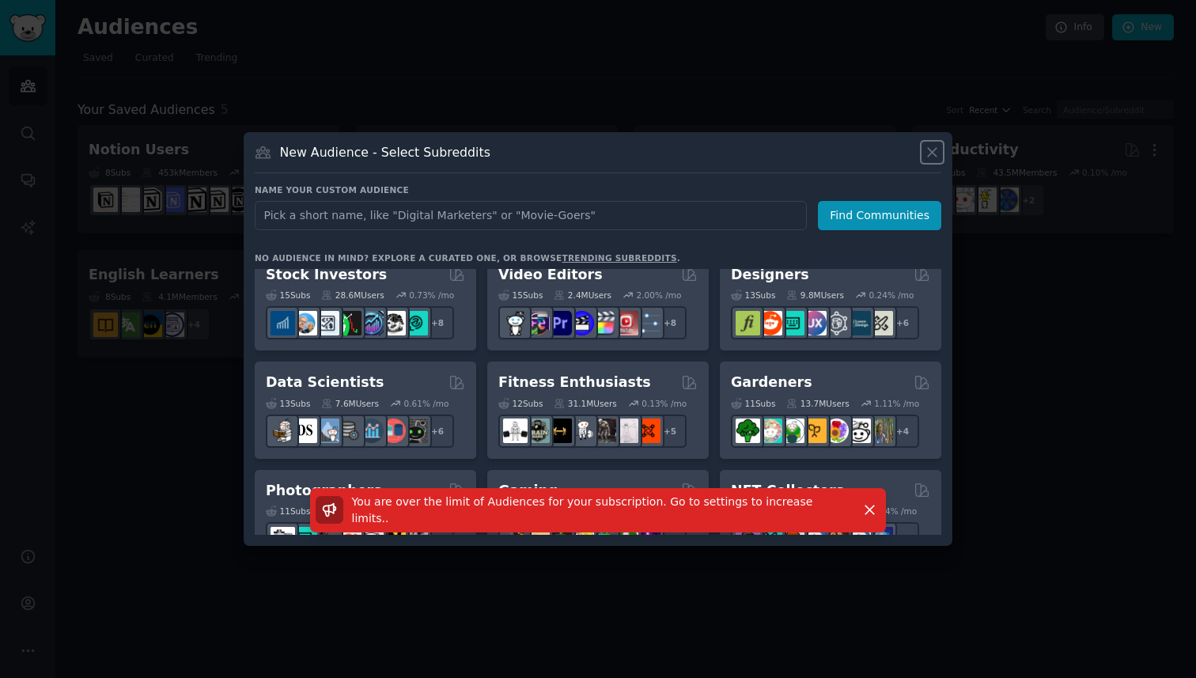
click at [932, 151] on icon at bounding box center [932, 152] width 9 height 9
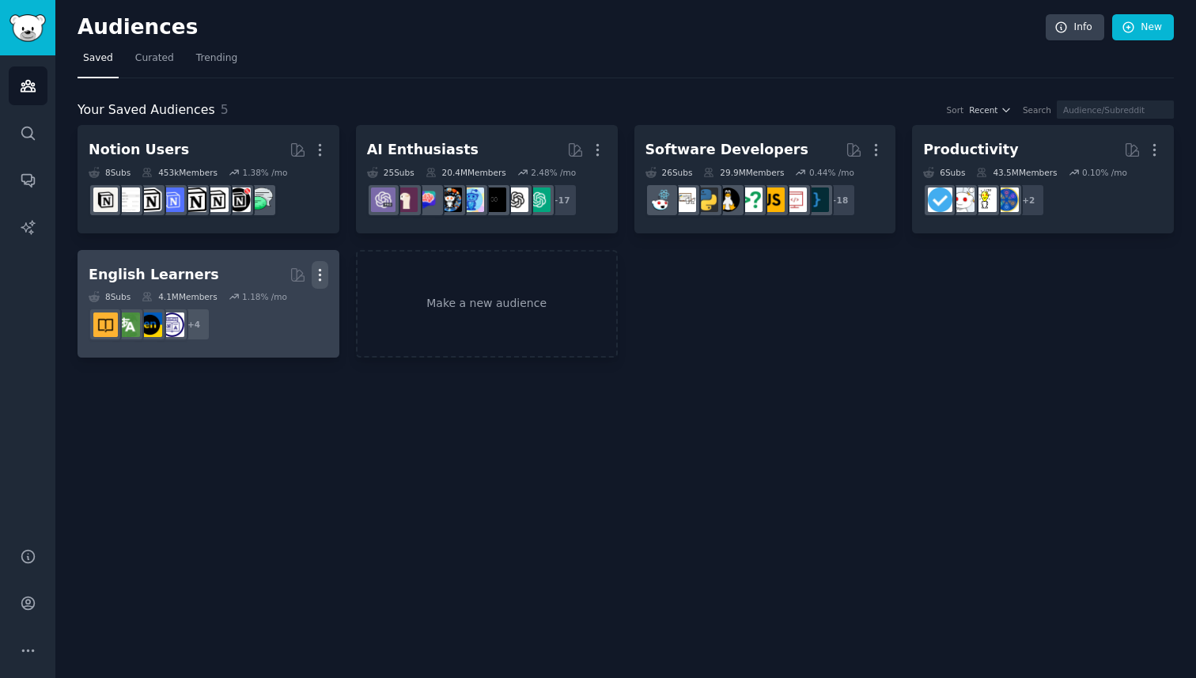
click at [325, 277] on icon "button" at bounding box center [320, 275] width 17 height 17
click at [277, 302] on p "Delete" at bounding box center [277, 308] width 36 height 17
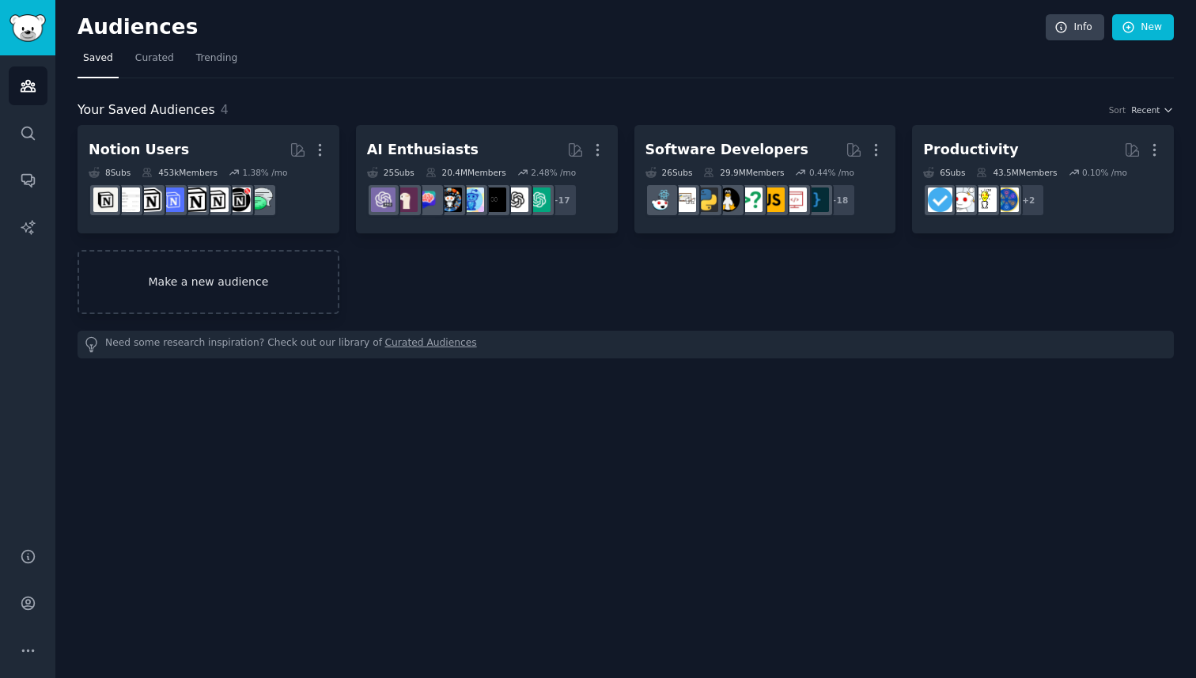
click at [297, 280] on link "Make a new audience" at bounding box center [209, 282] width 262 height 64
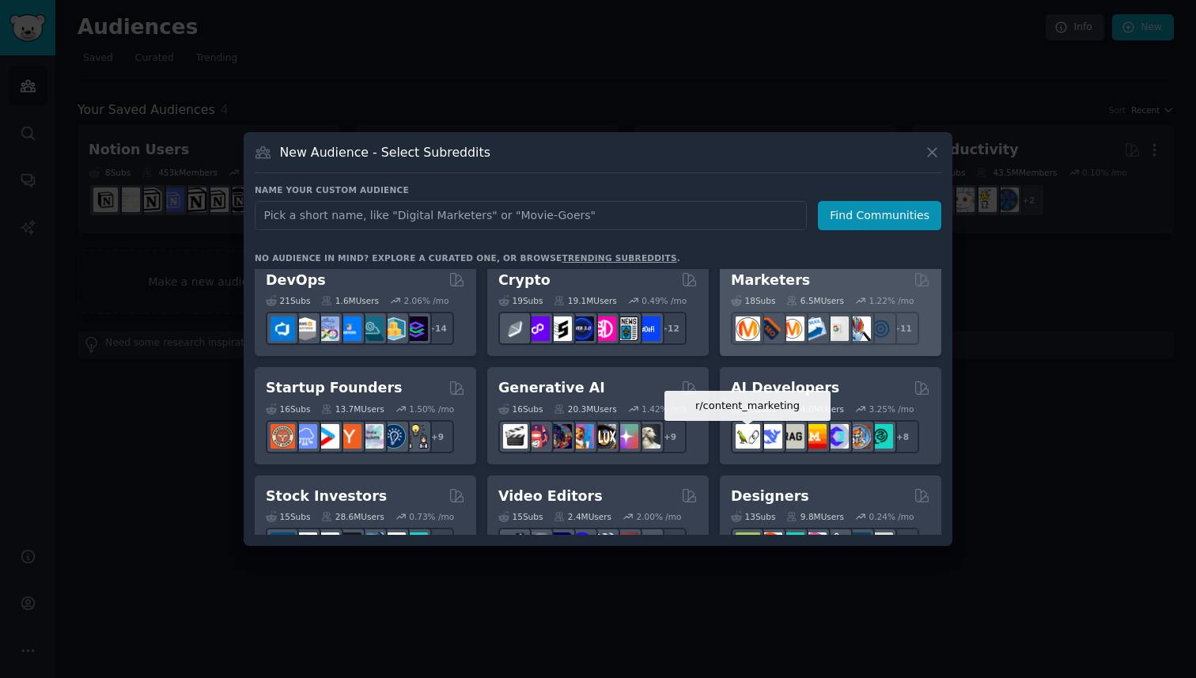
scroll to position [169, 0]
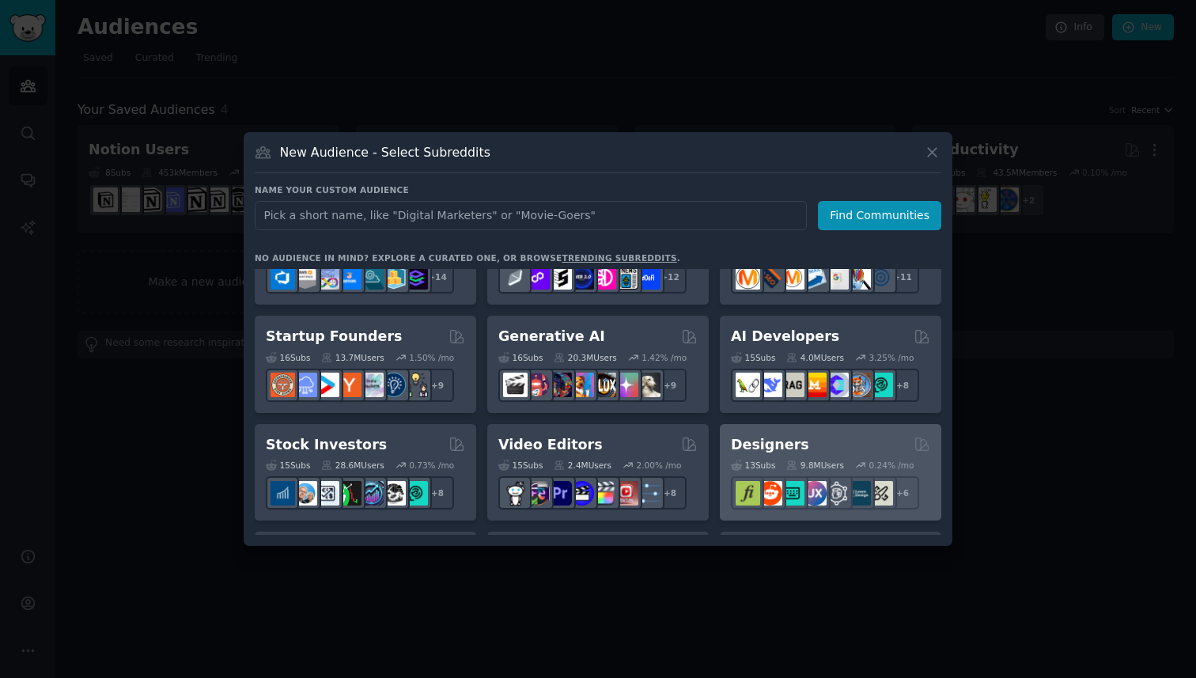
click at [775, 442] on h2 "Designers" at bounding box center [770, 445] width 78 height 20
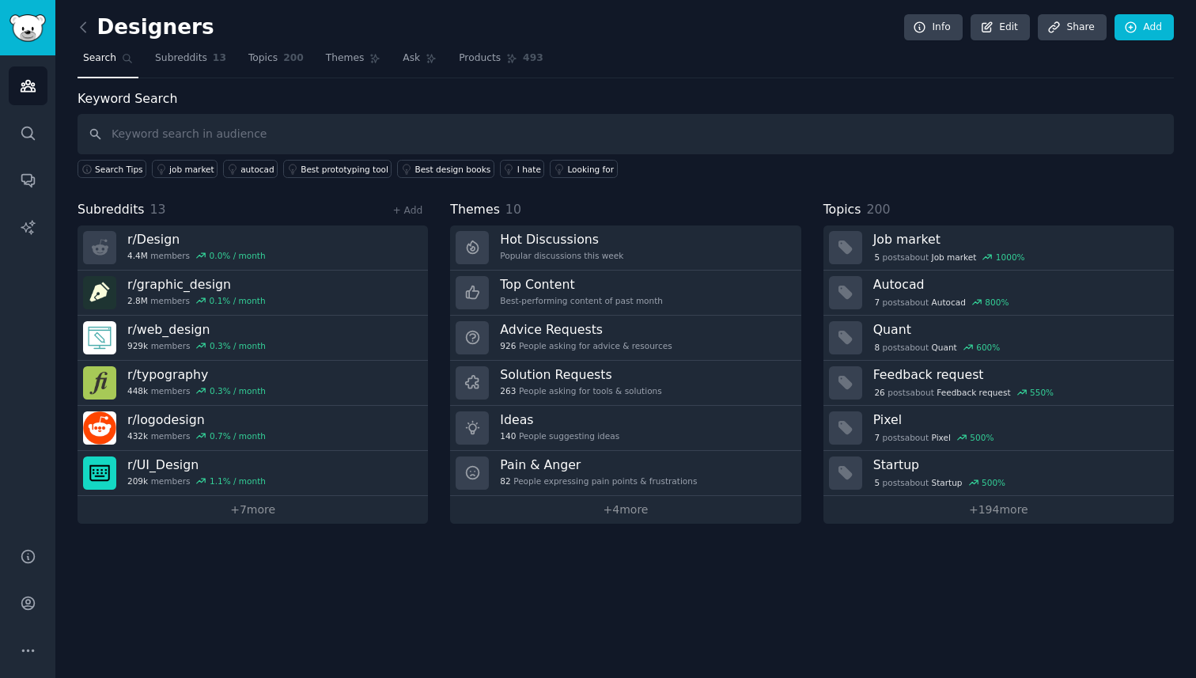
click at [181, 159] on div "Search Tips job market autocad Best prototyping tool Best design books I hate L…" at bounding box center [626, 166] width 1097 height 24
click at [180, 165] on div "job market" at bounding box center [191, 169] width 45 height 11
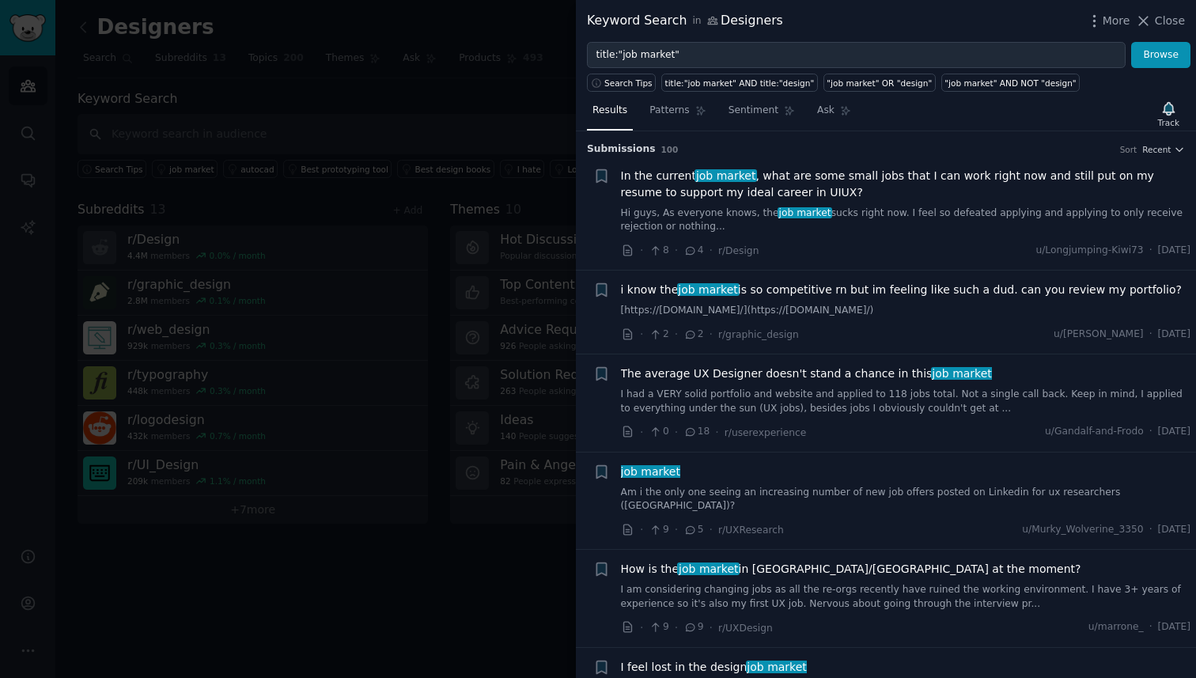
click at [446, 286] on div at bounding box center [598, 339] width 1196 height 678
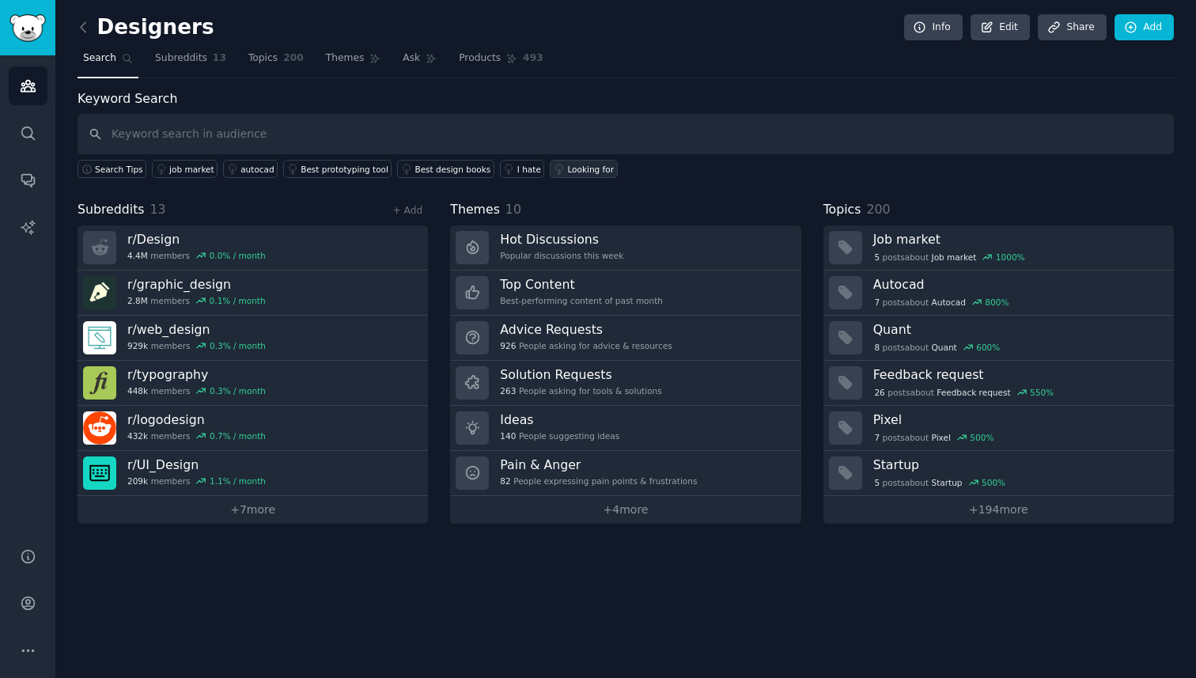
click at [576, 172] on div "Looking for" at bounding box center [590, 169] width 47 height 11
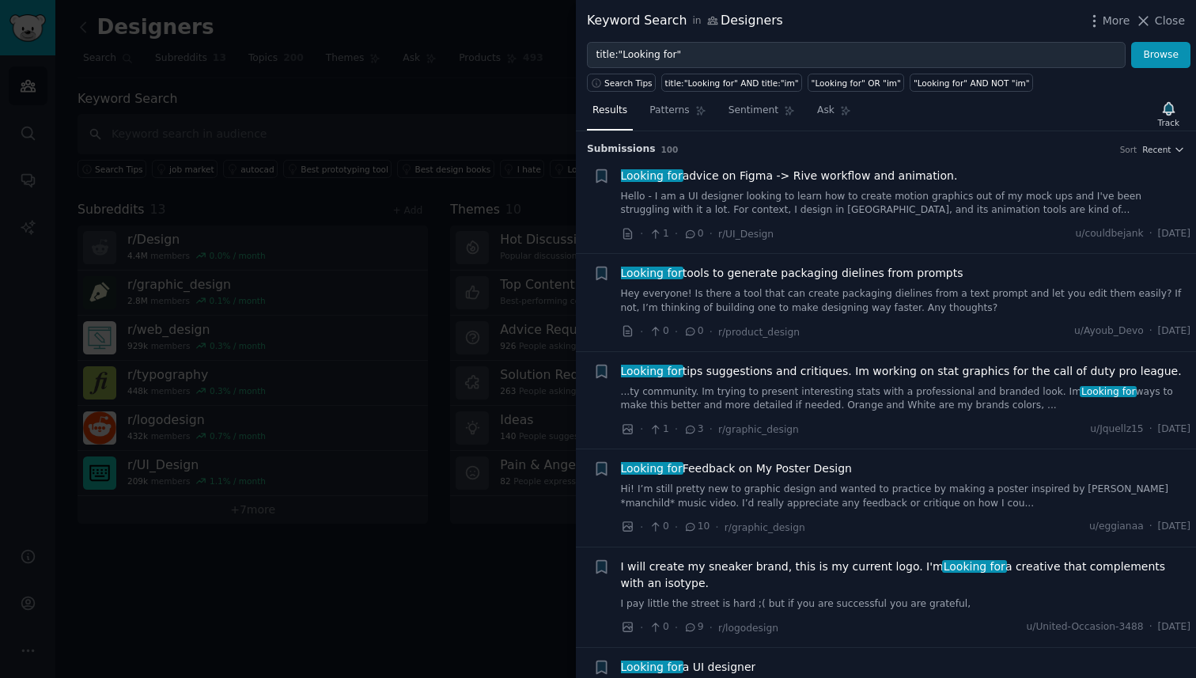
click at [438, 286] on div at bounding box center [598, 339] width 1196 height 678
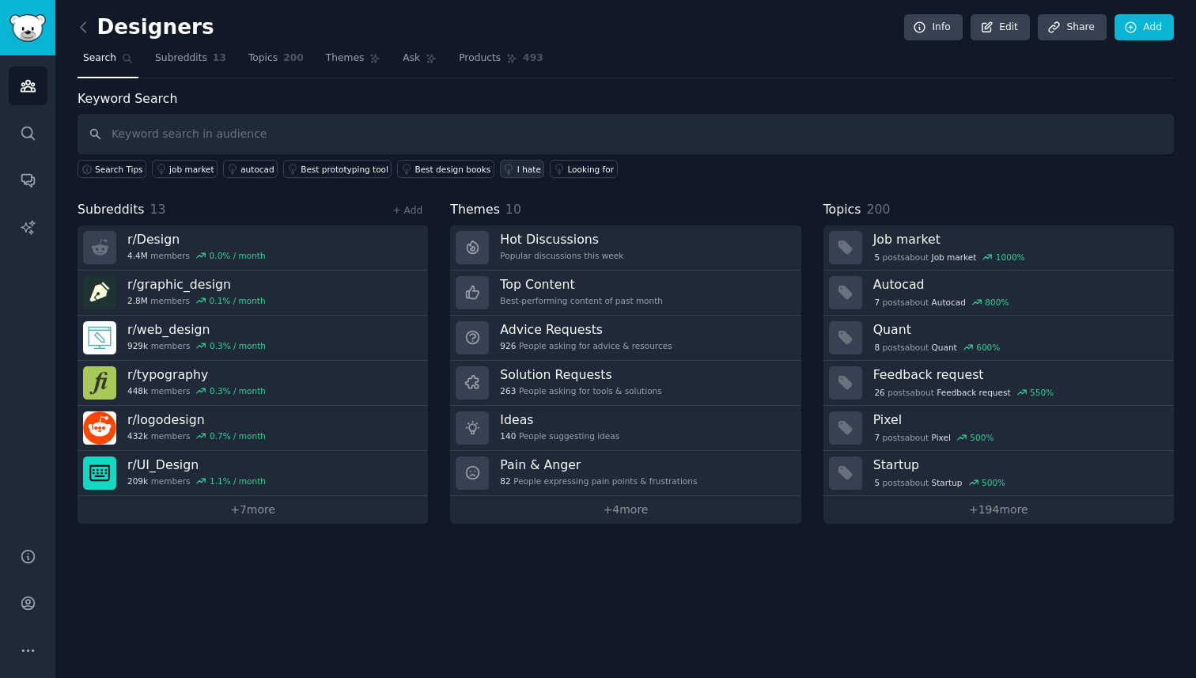
click at [517, 164] on div "I hate" at bounding box center [529, 169] width 24 height 11
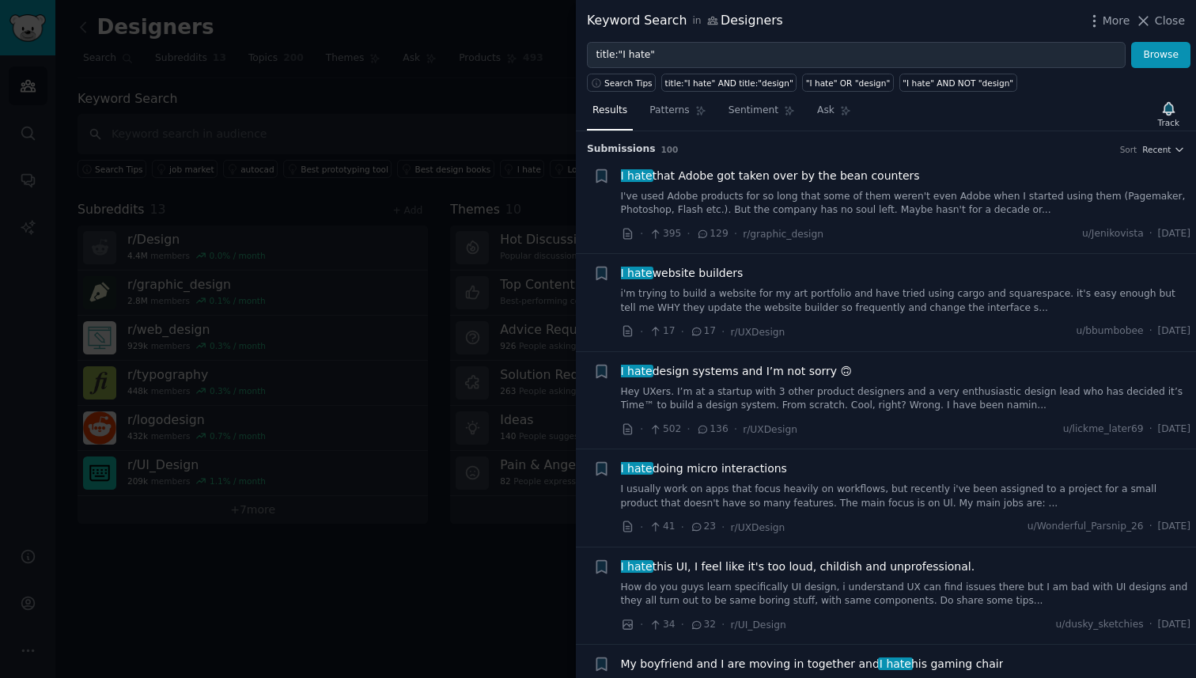
click at [740, 291] on link "i'm trying to build a website for my art portfolio and have tried using cargo a…" at bounding box center [906, 301] width 570 height 28
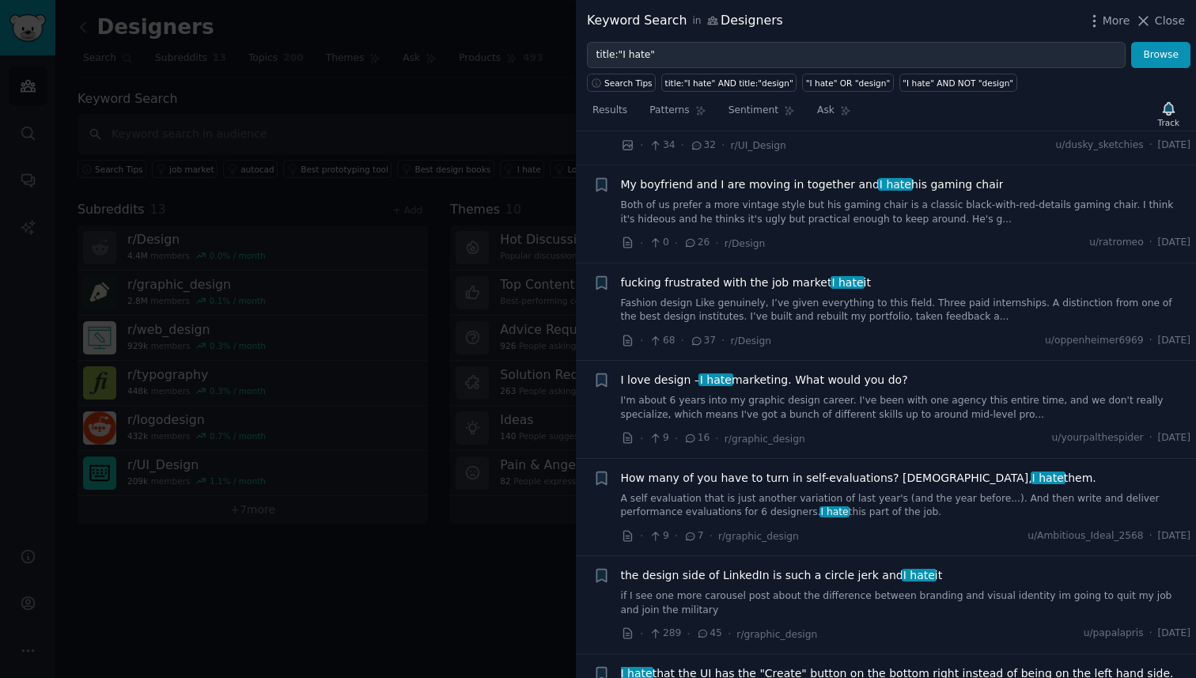
scroll to position [730, 0]
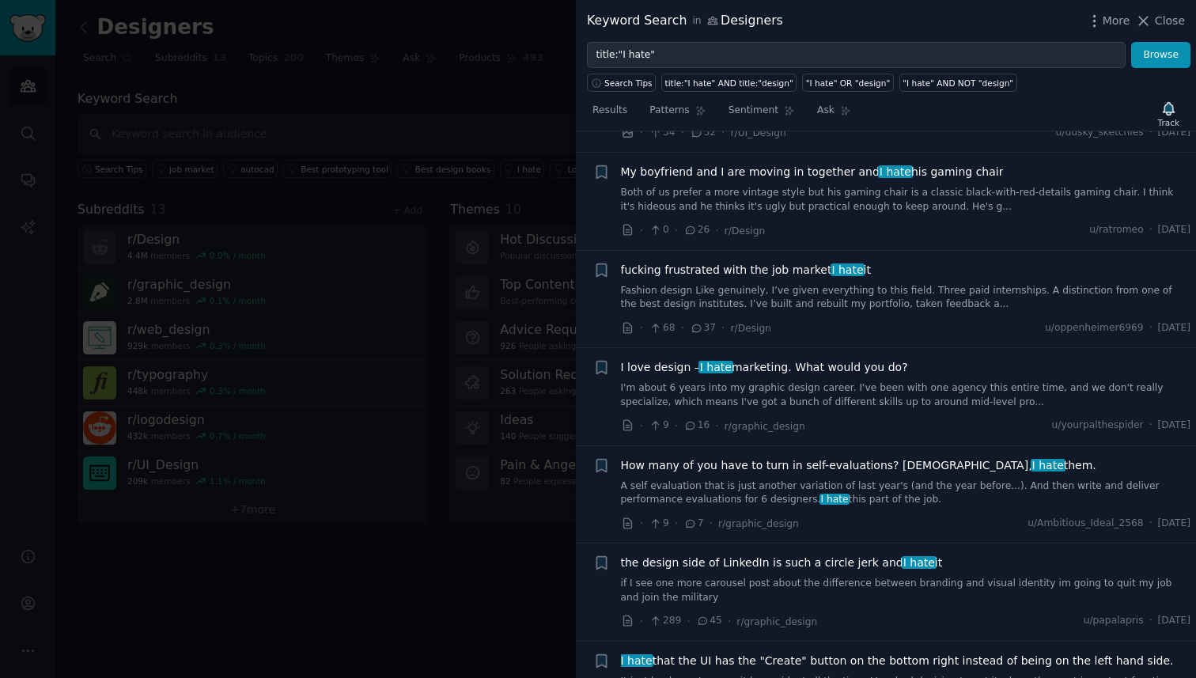
click at [503, 517] on div at bounding box center [598, 339] width 1196 height 678
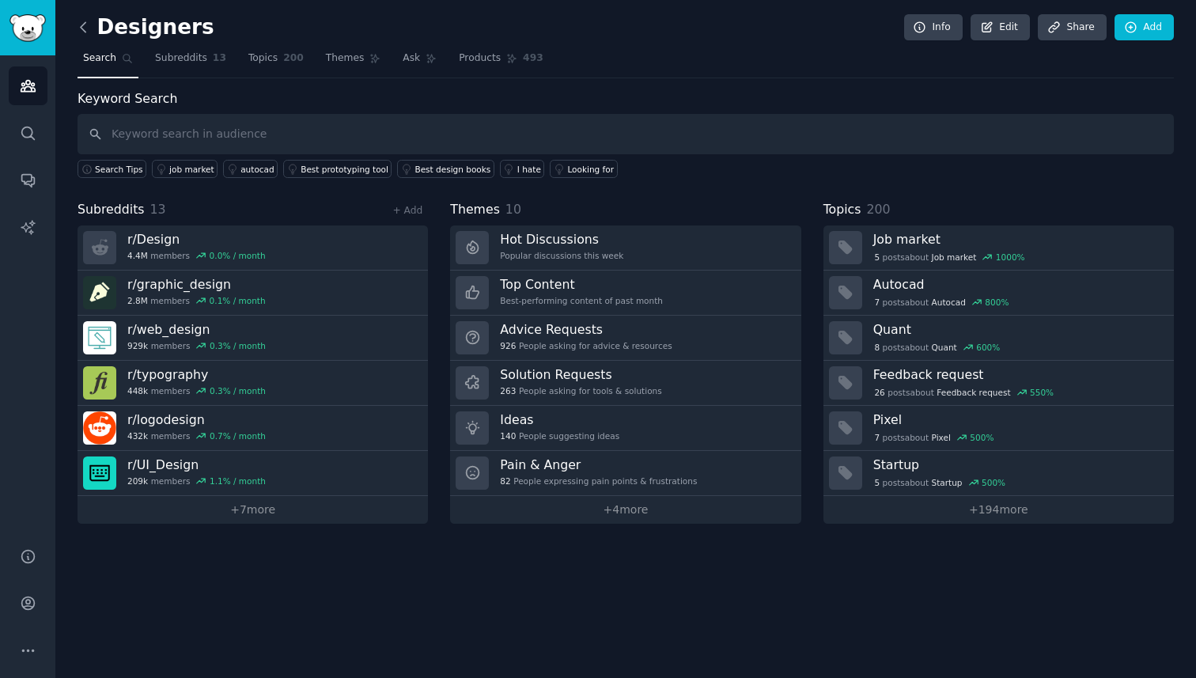
click at [89, 22] on icon at bounding box center [83, 27] width 17 height 17
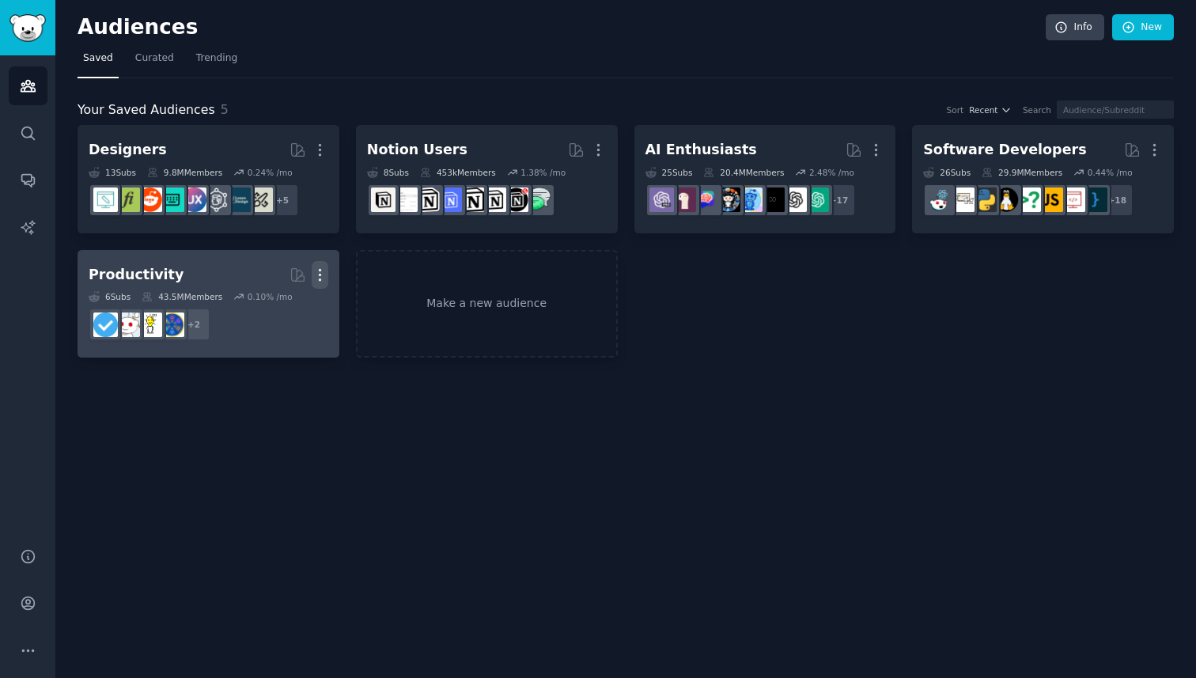
click at [320, 278] on icon "button" at bounding box center [320, 275] width 17 height 17
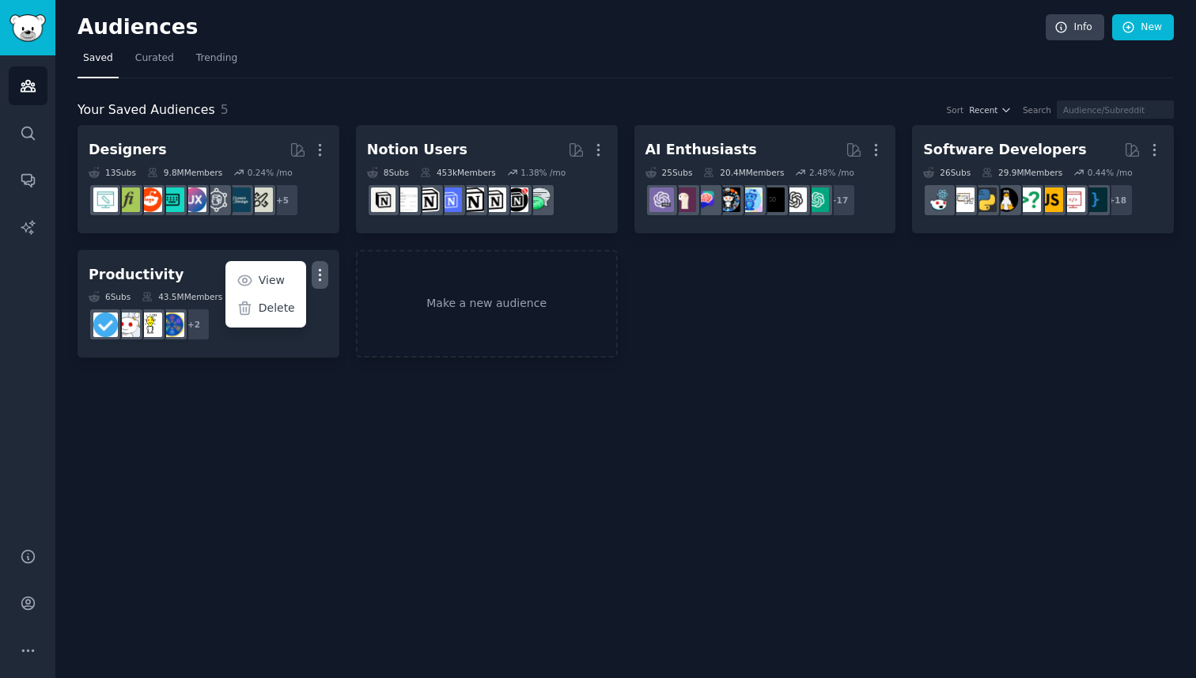
click at [270, 370] on div "Audiences Info New Saved Curated Trending Your Saved Audiences 5 Sort Recent Se…" at bounding box center [625, 339] width 1141 height 678
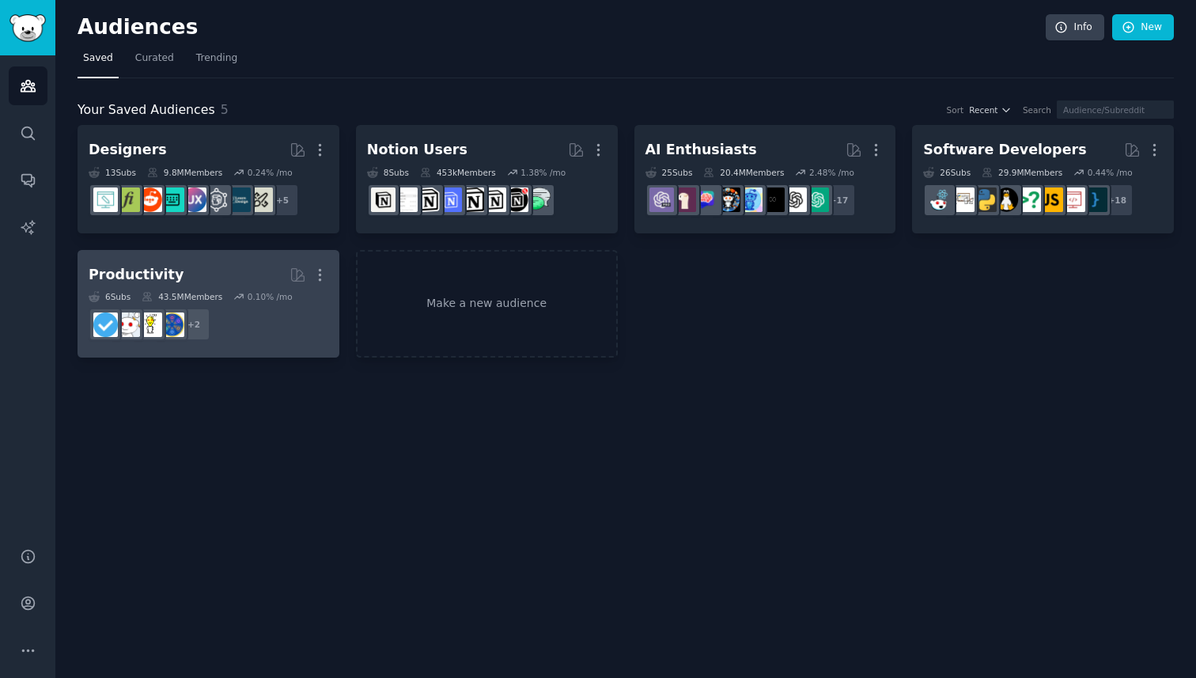
click at [263, 319] on dd "+ 2" at bounding box center [209, 324] width 240 height 44
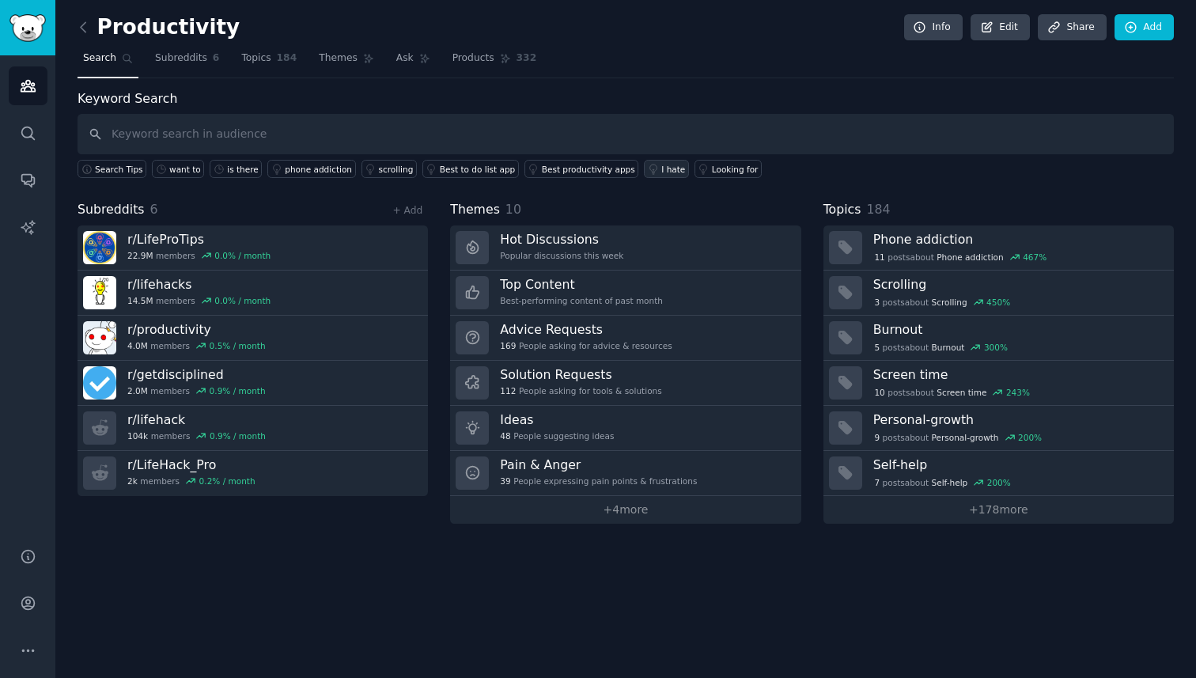
click at [661, 165] on div "I hate" at bounding box center [673, 169] width 24 height 11
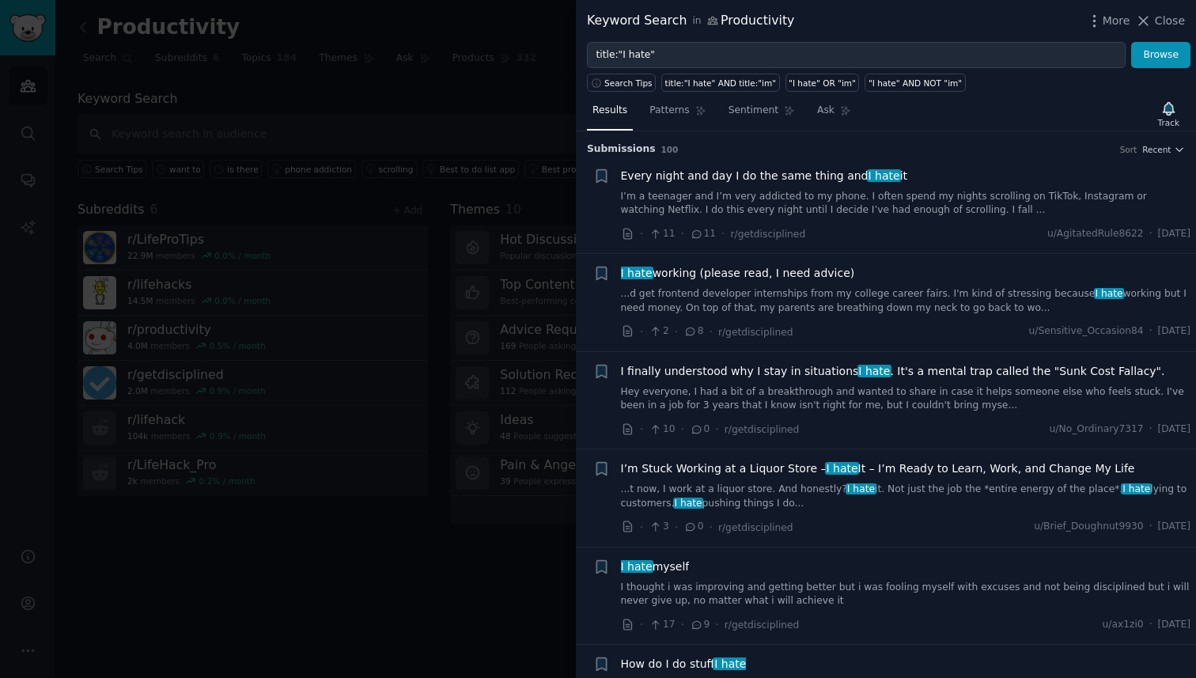
click at [557, 198] on div at bounding box center [598, 339] width 1196 height 678
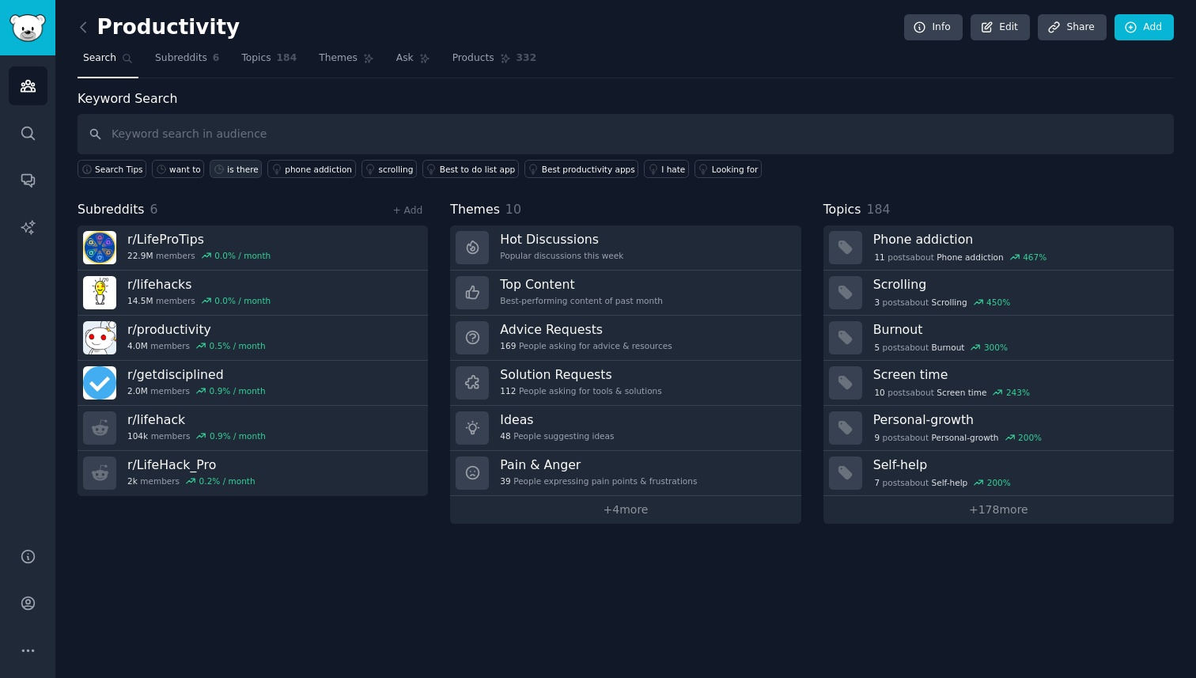
click at [239, 171] on div "is there" at bounding box center [243, 169] width 32 height 11
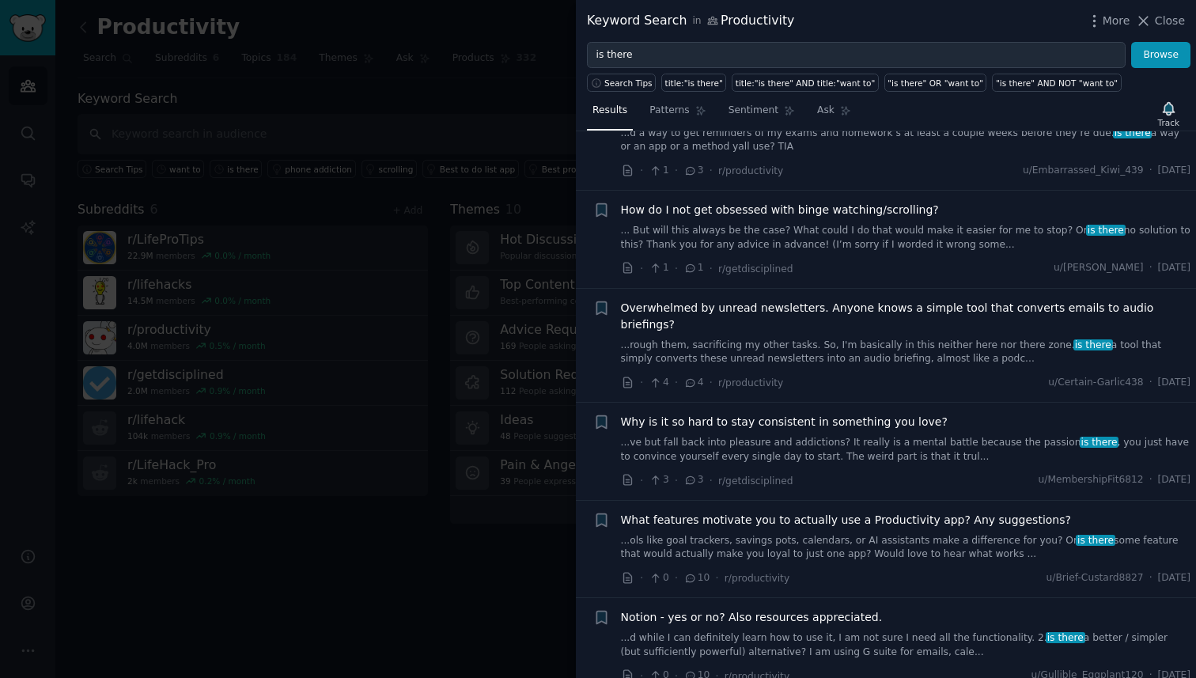
scroll to position [455, 0]
click at [431, 292] on div at bounding box center [598, 339] width 1196 height 678
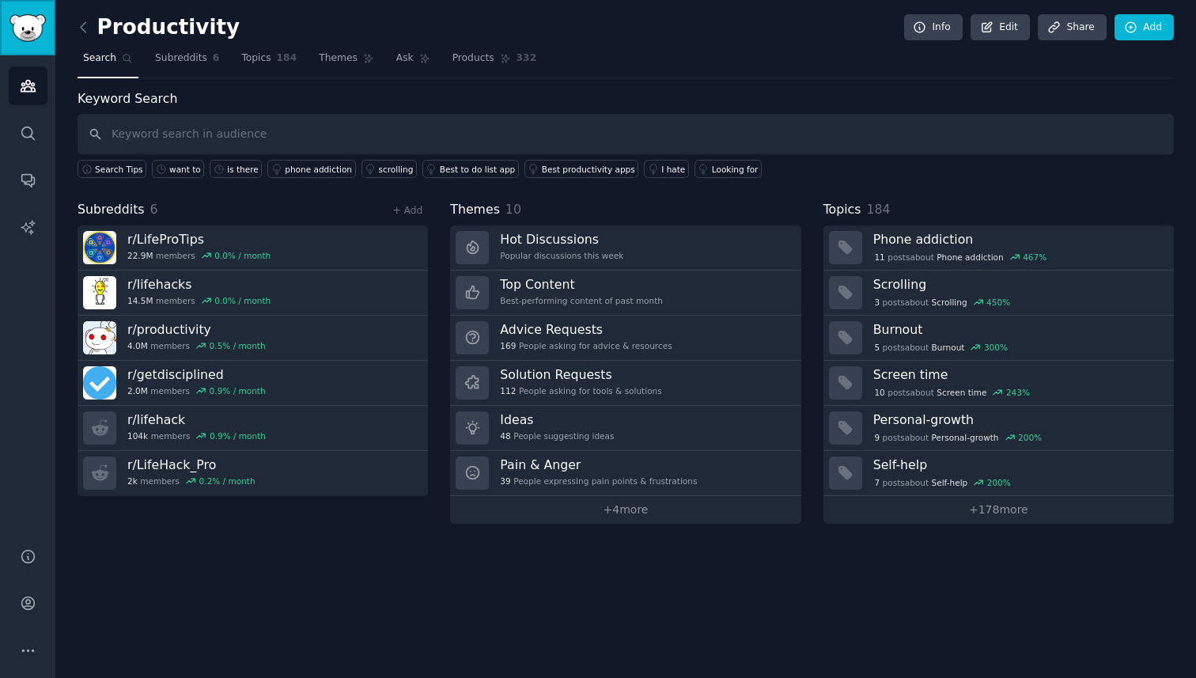
click at [37, 14] on img "Sidebar" at bounding box center [27, 28] width 36 height 28
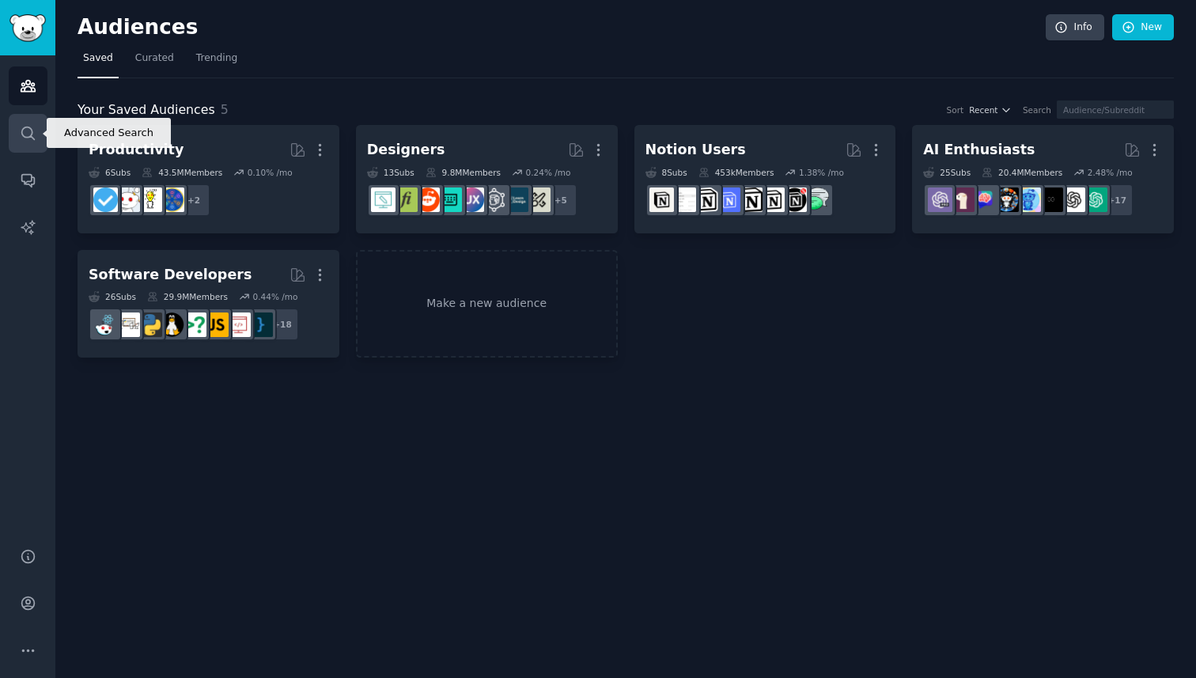
click at [21, 125] on icon "Sidebar" at bounding box center [28, 133] width 17 height 17
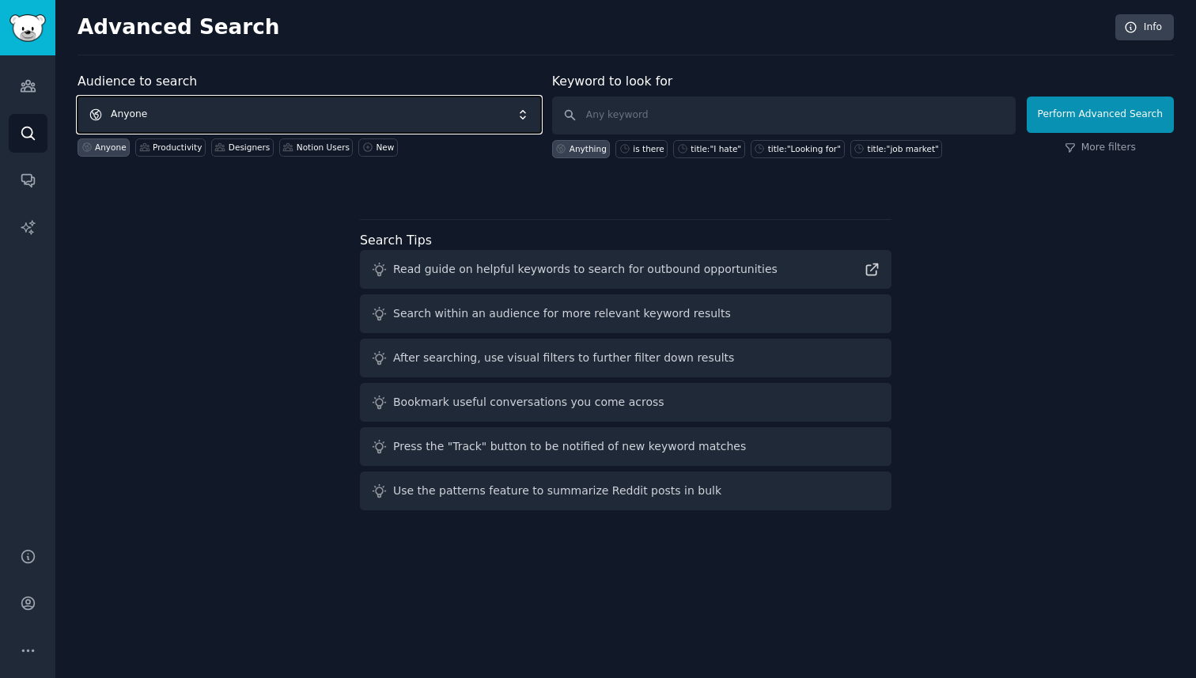
click at [218, 116] on span "Anyone" at bounding box center [310, 115] width 464 height 36
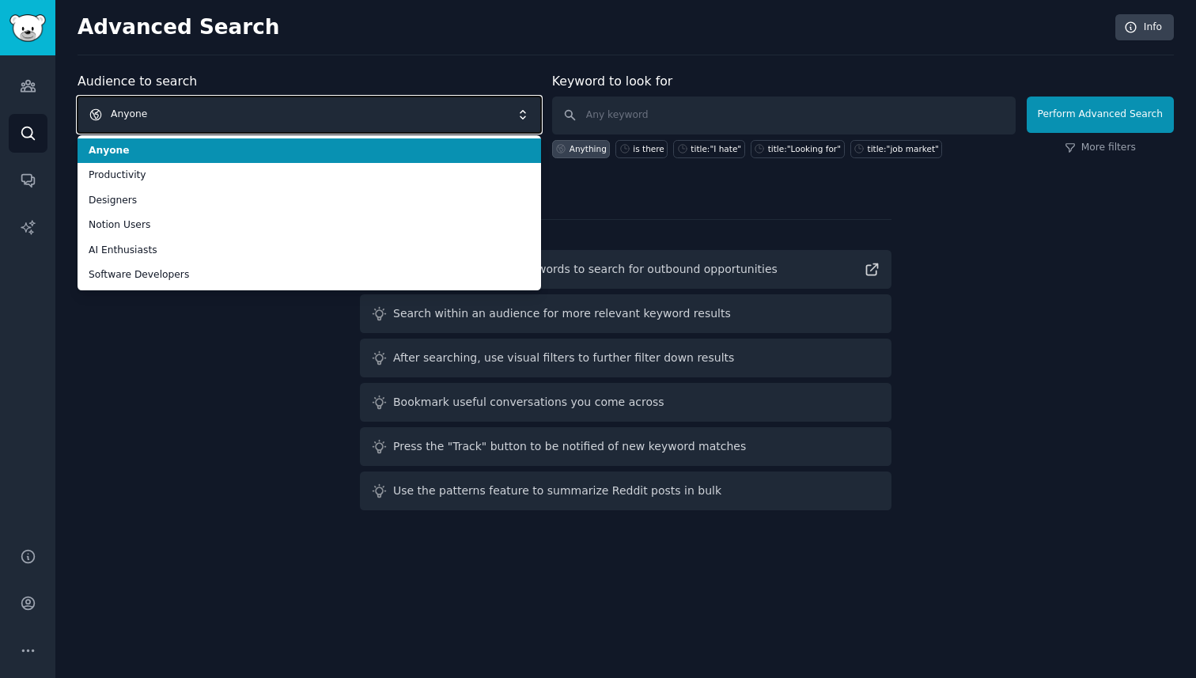
click at [218, 116] on span "Anyone" at bounding box center [310, 115] width 464 height 36
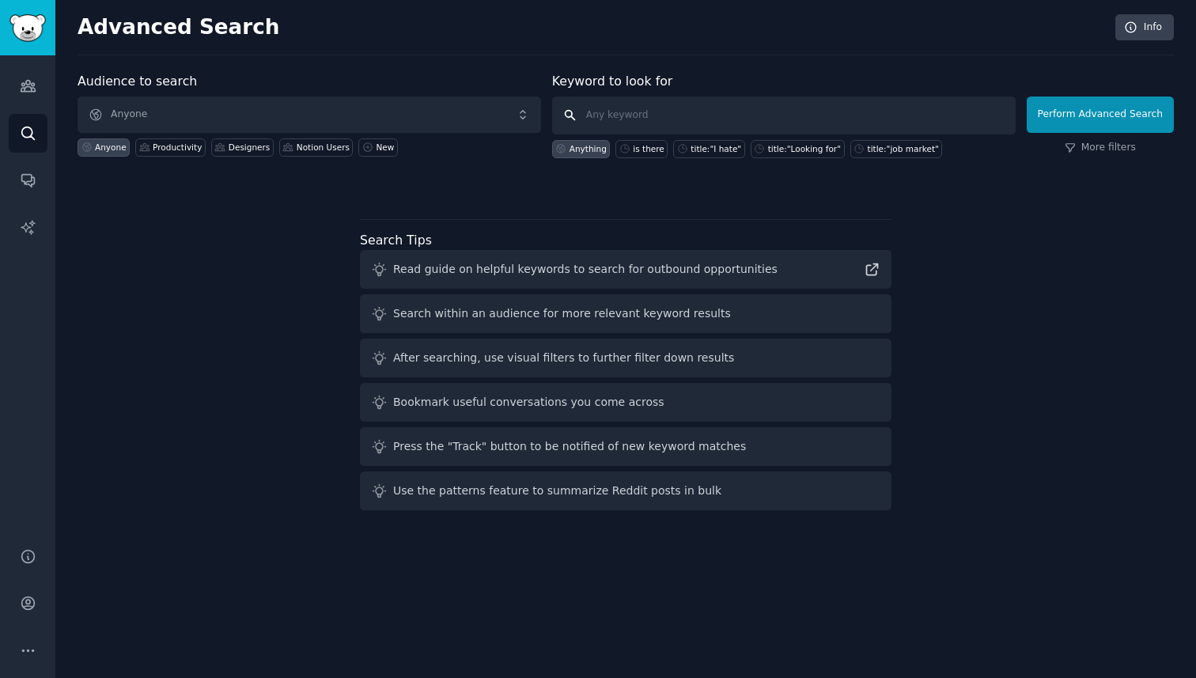
click at [683, 120] on input "text" at bounding box center [784, 116] width 464 height 38
type input "is there"
click at [1116, 113] on button "Perform Advanced Search" at bounding box center [1100, 115] width 147 height 36
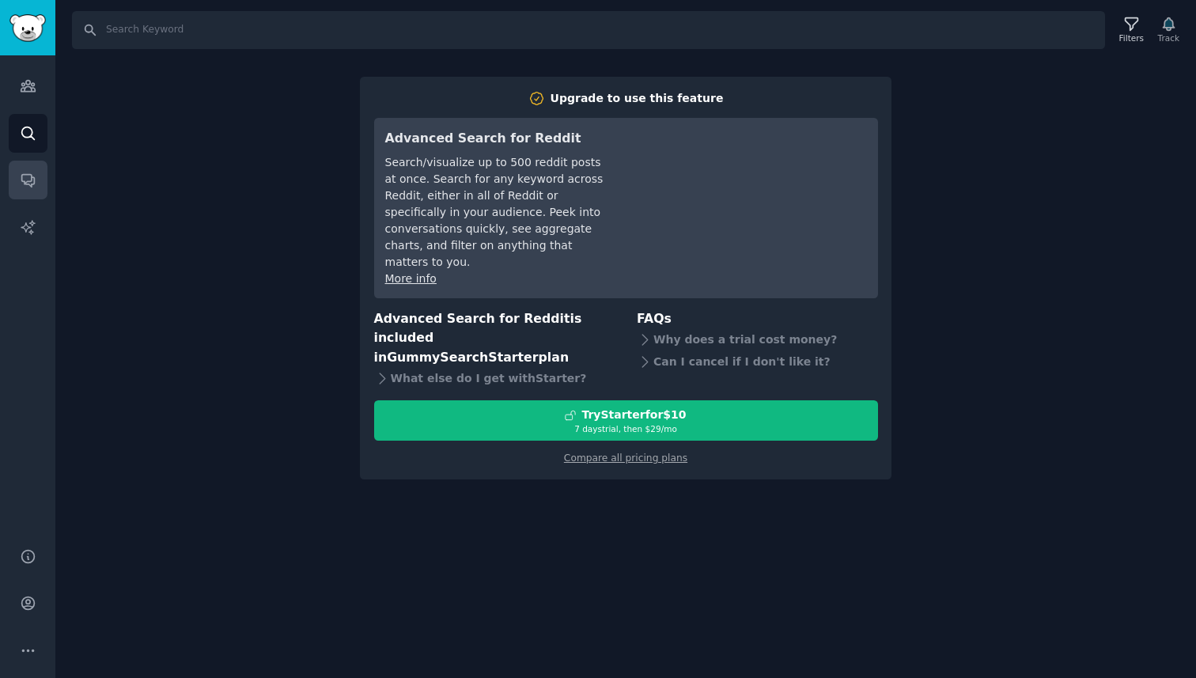
click at [34, 188] on icon "Sidebar" at bounding box center [28, 180] width 17 height 17
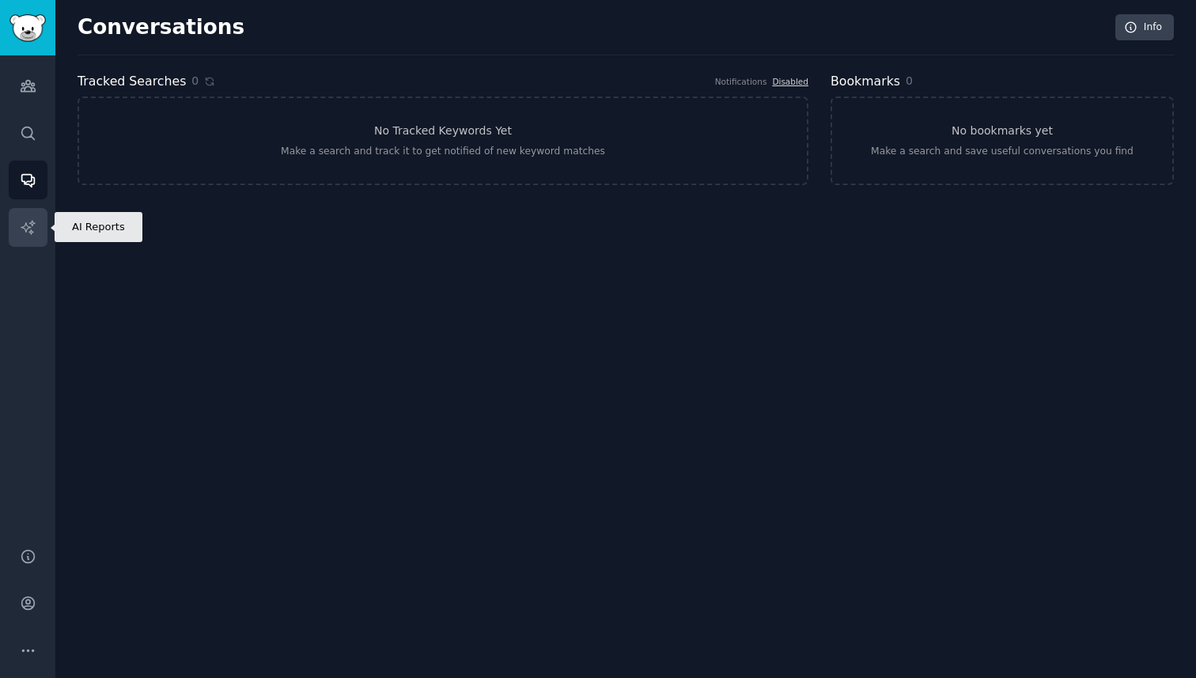
click at [31, 219] on icon "Sidebar" at bounding box center [28, 227] width 17 height 17
